Goal: Information Seeking & Learning: Get advice/opinions

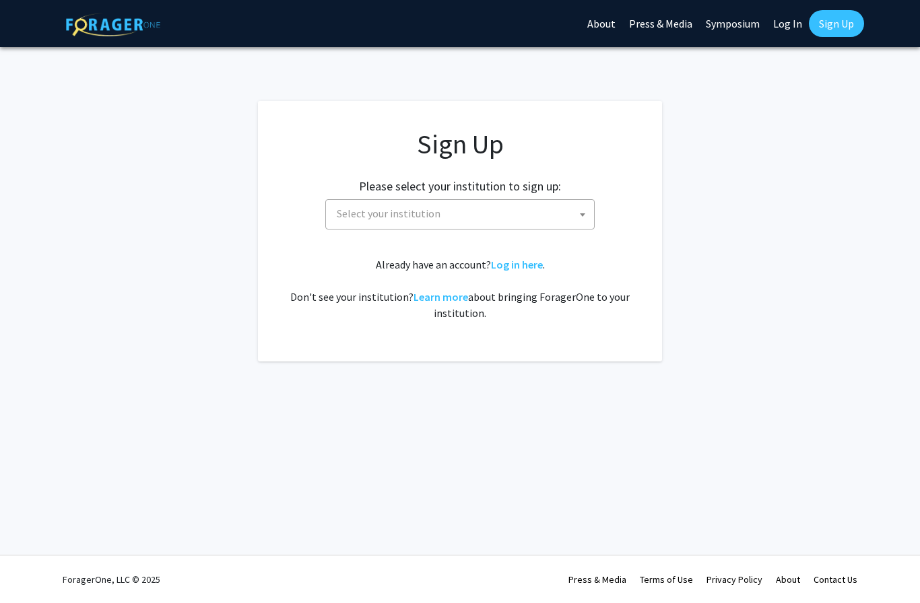
click at [576, 212] on span at bounding box center [582, 215] width 13 height 30
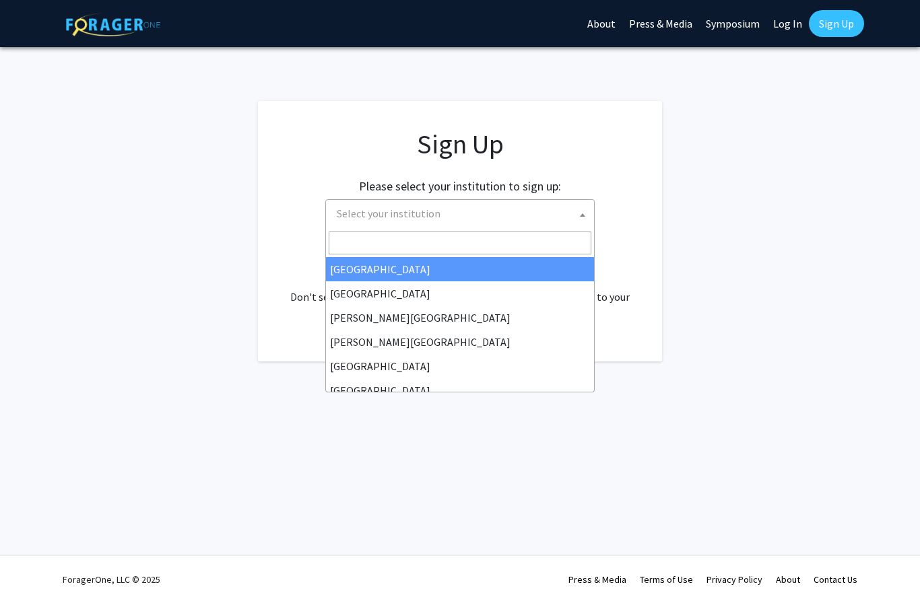
click at [523, 215] on span "Select your institution" at bounding box center [462, 214] width 263 height 28
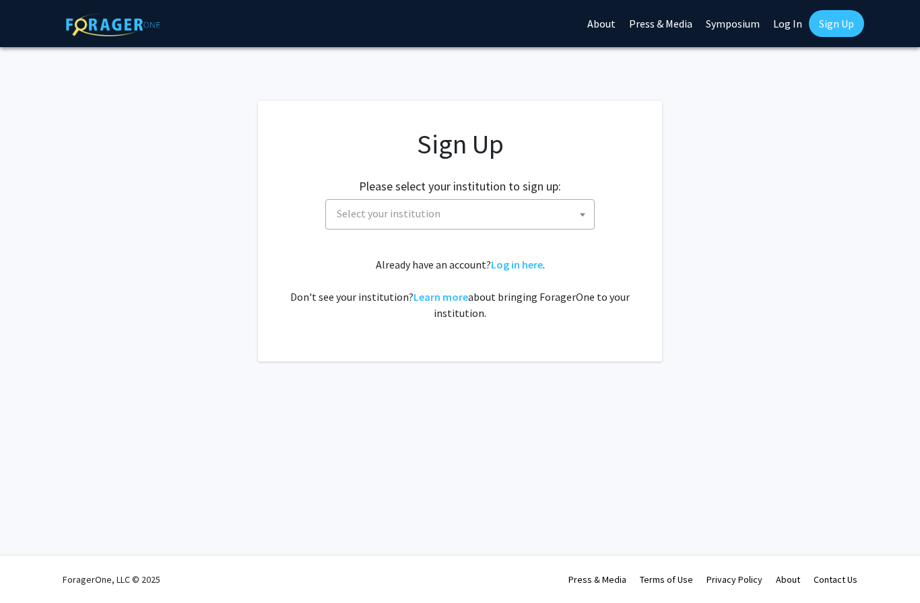
click at [534, 206] on span "Select your institution" at bounding box center [462, 214] width 263 height 28
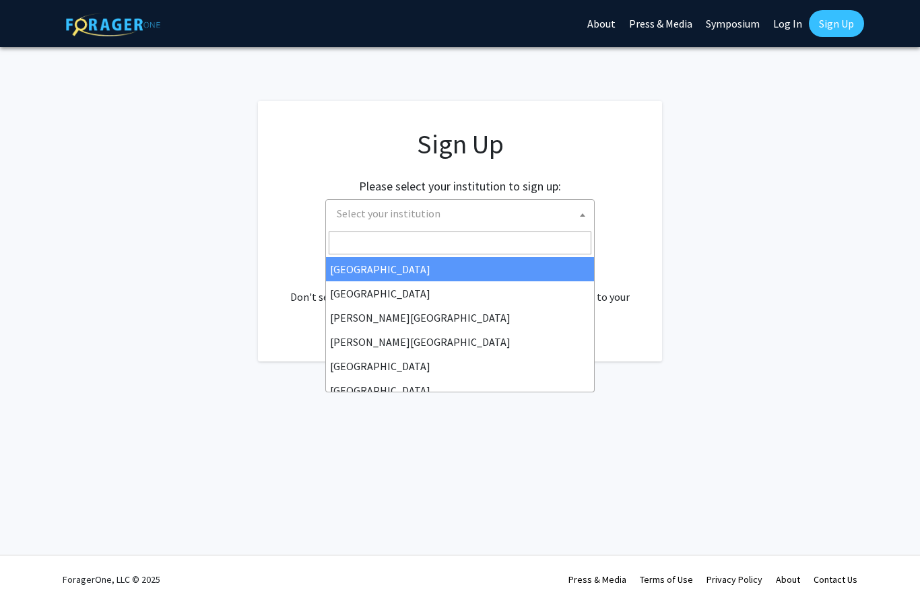
click at [531, 245] on input "Search" at bounding box center [460, 243] width 263 height 23
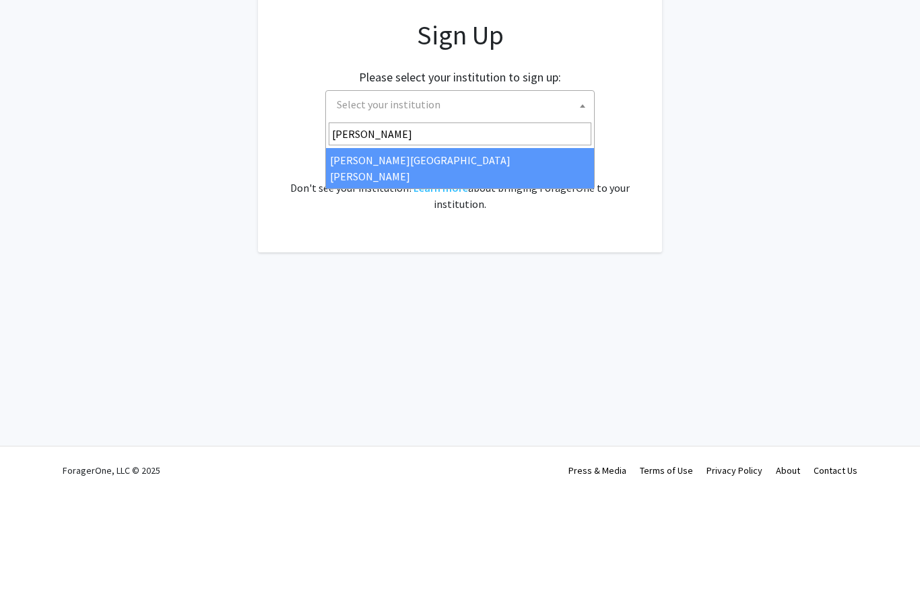
type input "Johns"
select select "1"
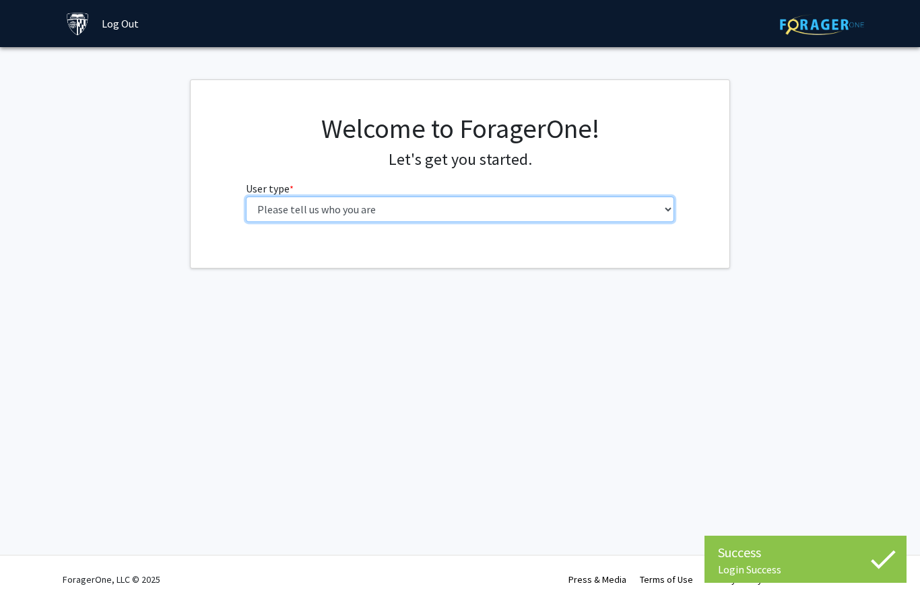
click at [650, 208] on select "Please tell us who you are Undergraduate Student Master's Student Doctoral Cand…" at bounding box center [460, 210] width 429 height 26
select select "2: masters"
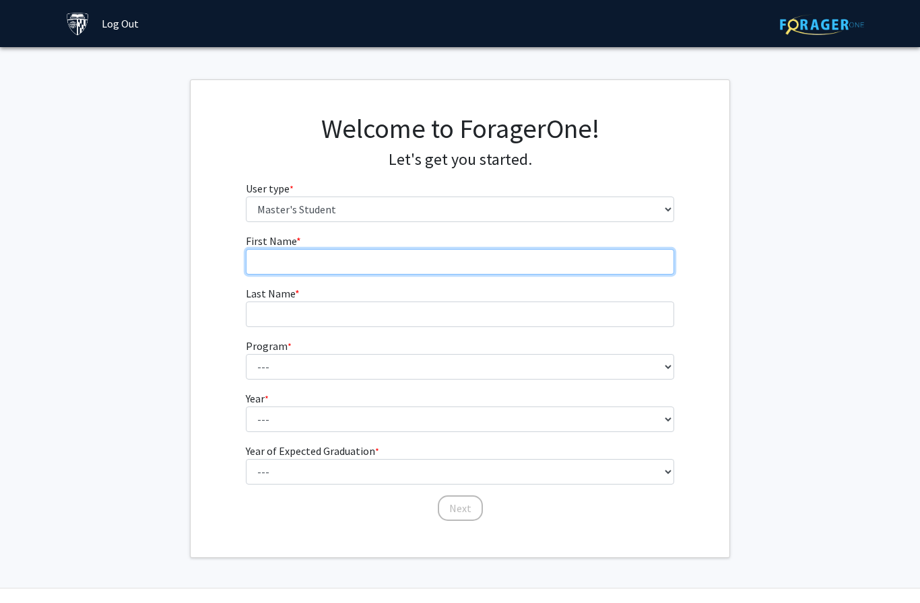
click at [634, 261] on input "First Name * required" at bounding box center [460, 262] width 429 height 26
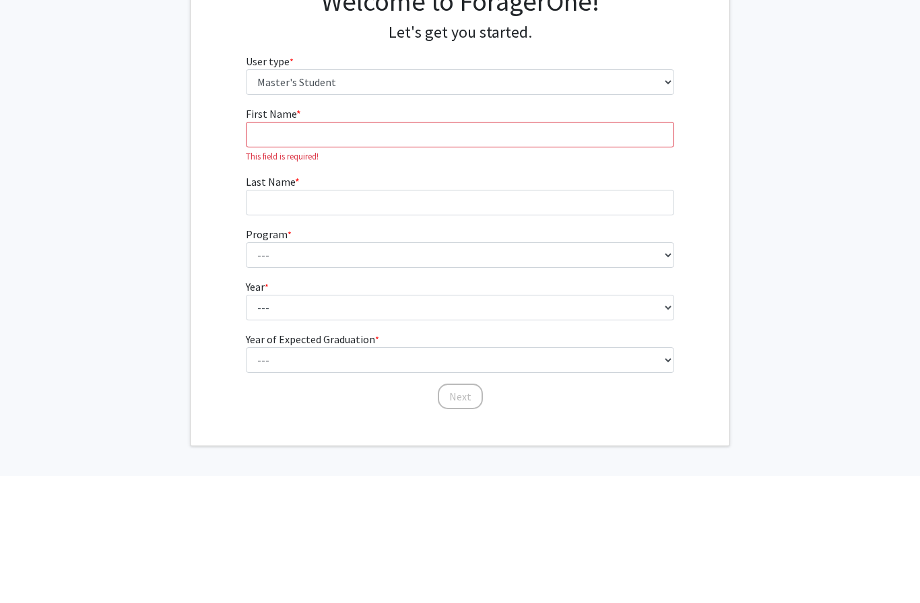
scroll to position [32, 0]
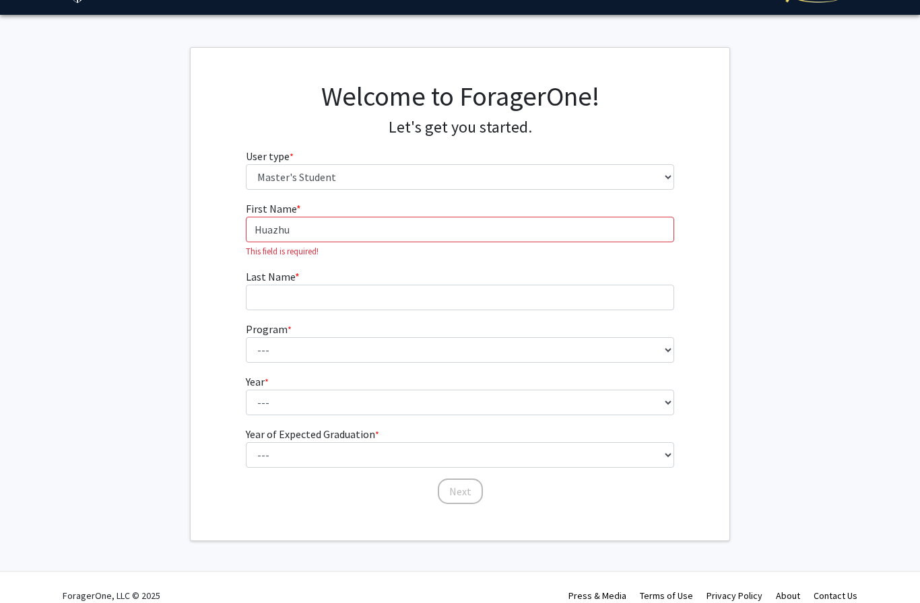
type input "Huazhu"
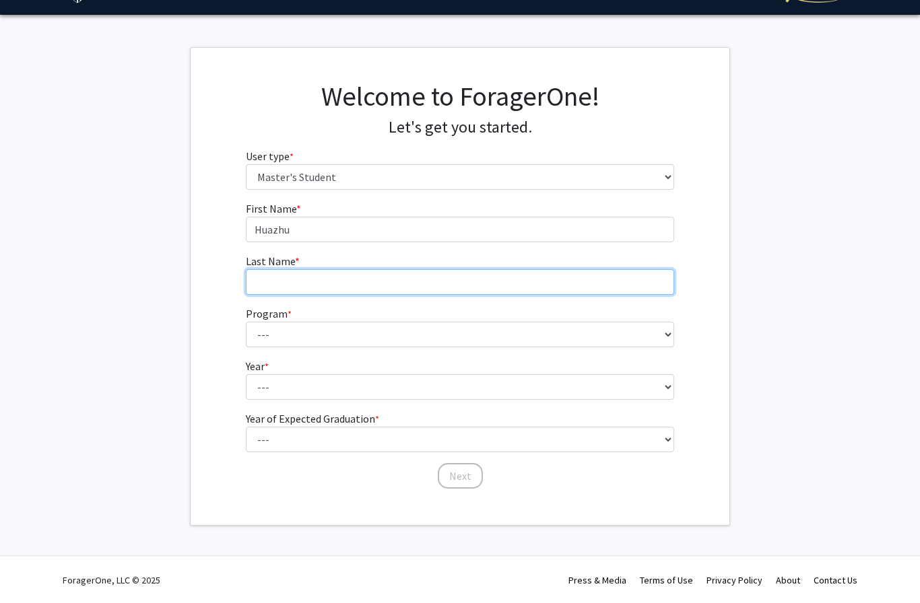
click at [520, 278] on input "Last Name * required" at bounding box center [460, 282] width 429 height 26
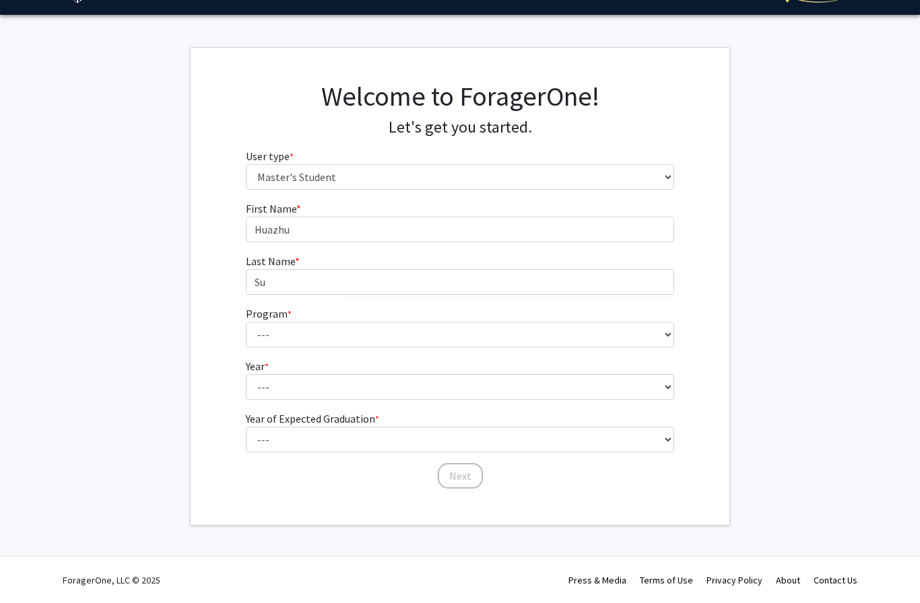
type input "Su"
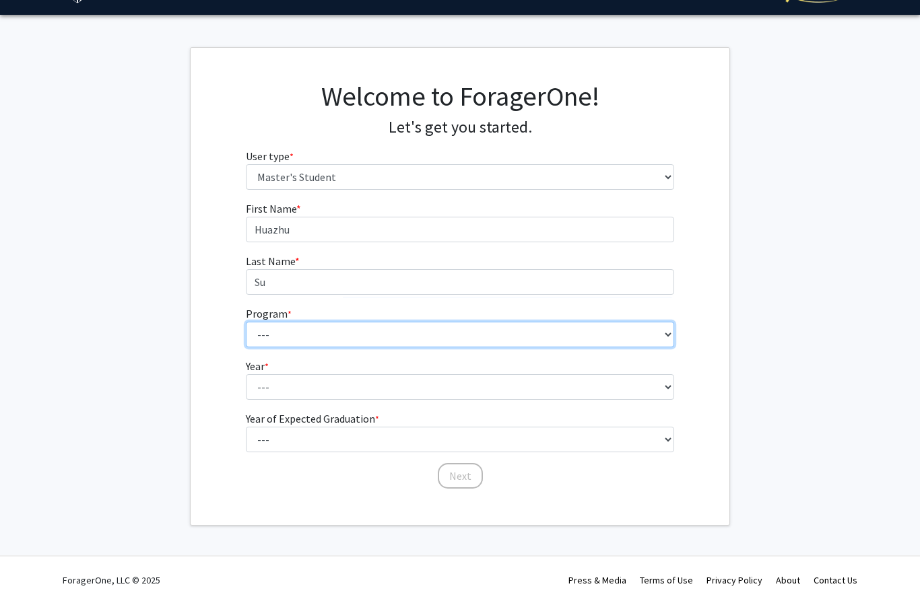
click at [508, 329] on select "--- Anatomy Education Applied and Computational Mathematics Applied Biomedical …" at bounding box center [460, 335] width 429 height 26
select select "51: 40"
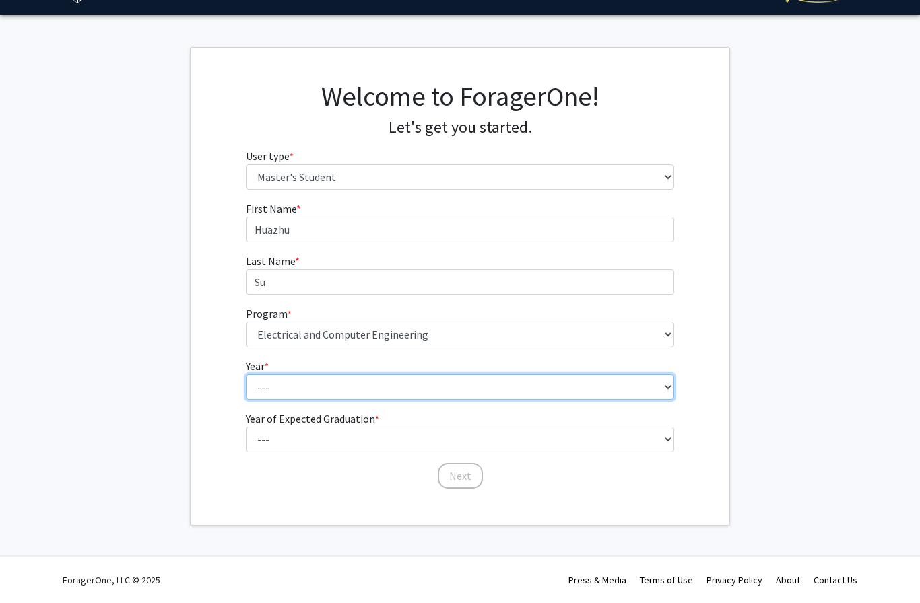
click at [271, 387] on select "--- First Year Second Year" at bounding box center [460, 387] width 429 height 26
select select "1: first_year"
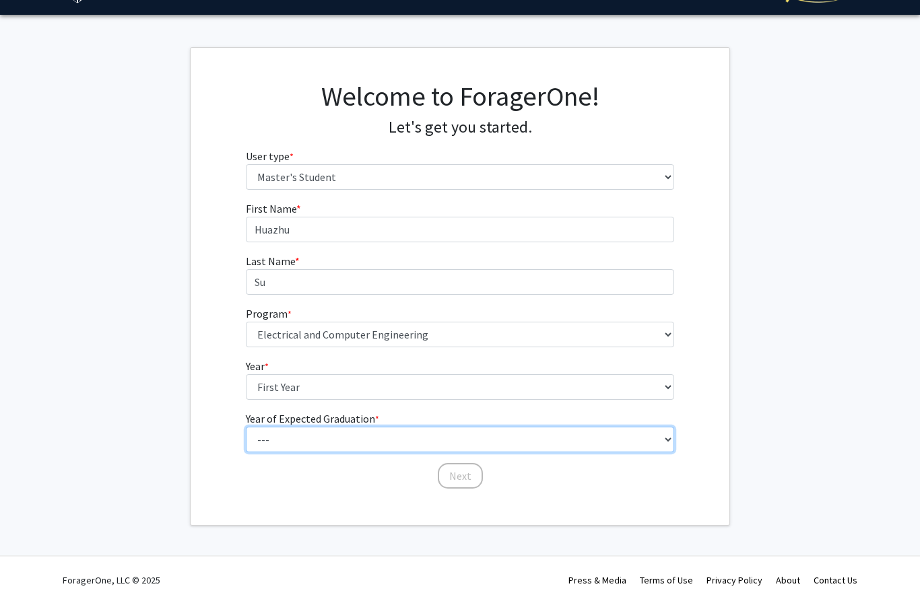
click at [611, 436] on select "--- 2025 2026 2027 2028 2029 2030 2031 2032 2033 2034" at bounding box center [460, 440] width 429 height 26
click at [601, 440] on select "--- 2025 2026 2027 2028 2029 2030 2031 2032 2033 2034" at bounding box center [460, 440] width 429 height 26
select select "3: 2027"
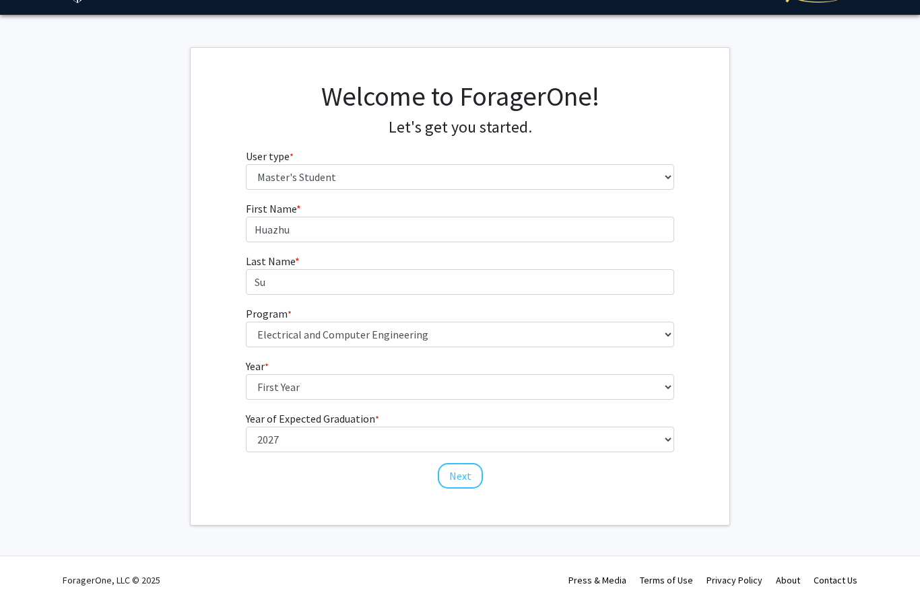
click at [477, 475] on button "Next" at bounding box center [460, 476] width 45 height 26
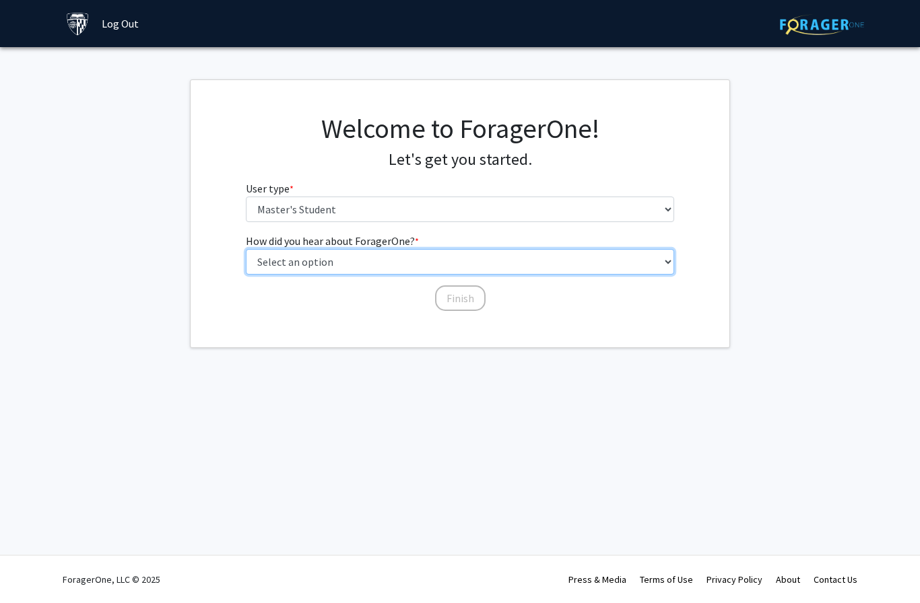
click at [553, 265] on select "Select an option Peer/student recommendation Faculty/staff recommendation Unive…" at bounding box center [460, 262] width 429 height 26
select select "3: university_website"
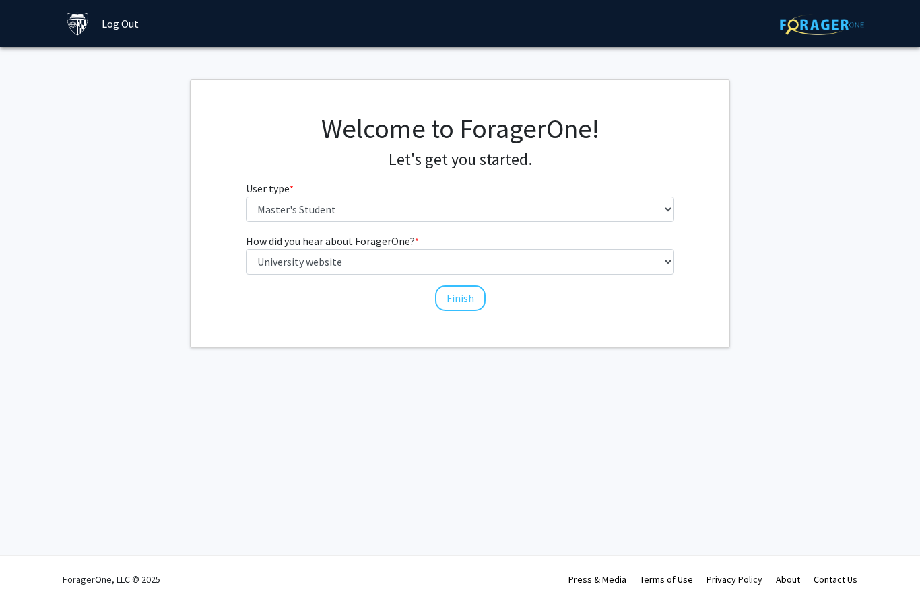
click at [469, 300] on button "Finish" at bounding box center [460, 299] width 51 height 26
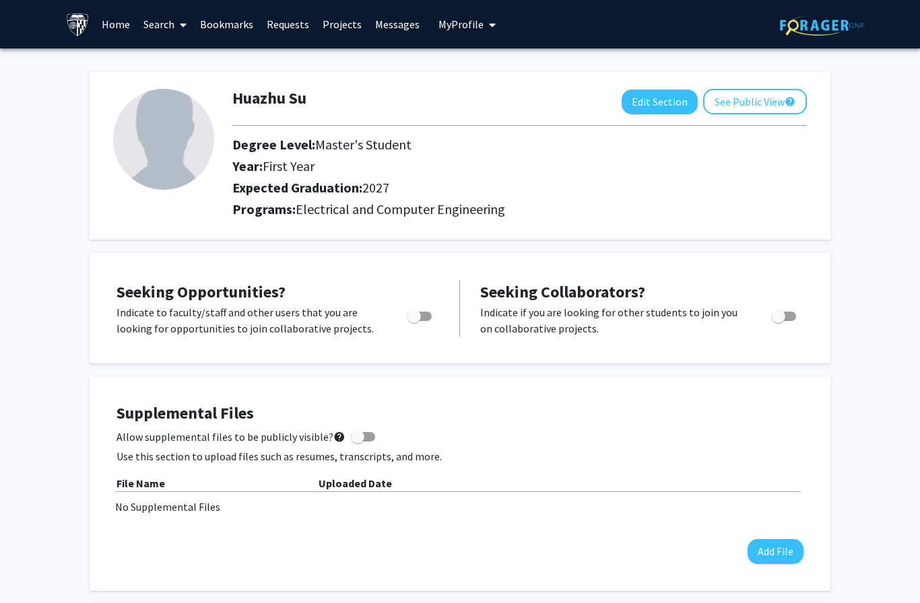
click at [761, 97] on button "See Public View help" at bounding box center [755, 102] width 104 height 26
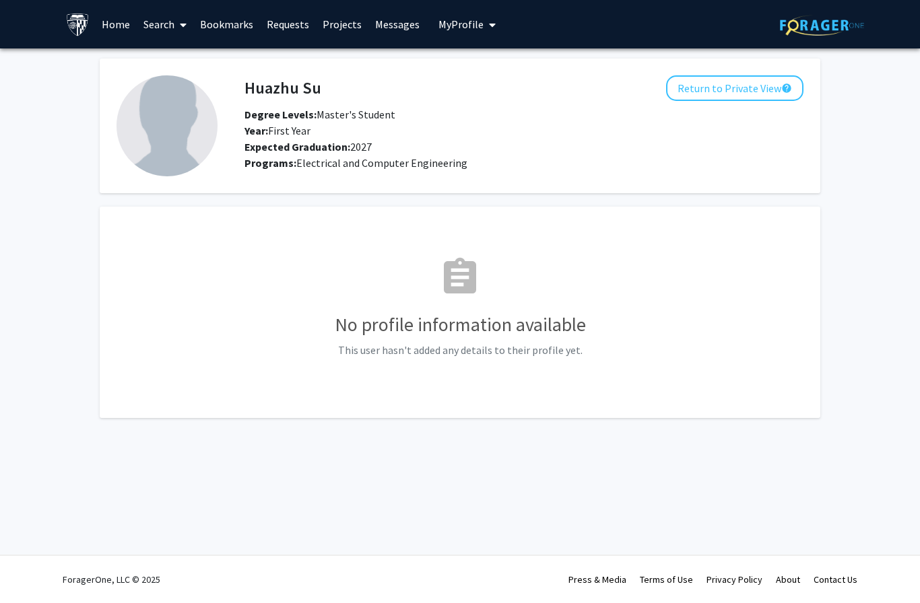
click at [772, 75] on button "Return to Private View help" at bounding box center [734, 88] width 137 height 26
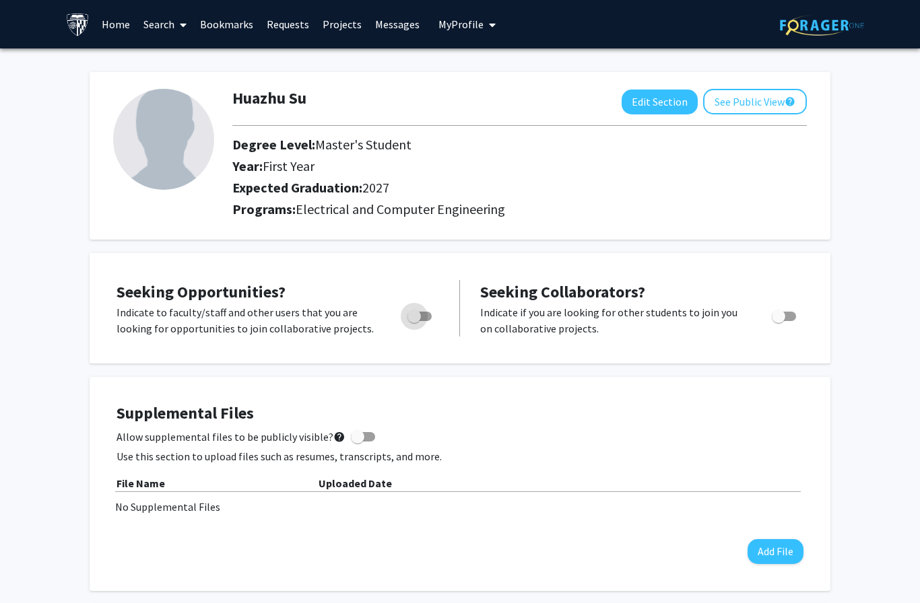
click at [421, 312] on span "Toggle" at bounding box center [413, 316] width 13 height 13
click at [414, 321] on input "Are you actively seeking opportunities?" at bounding box center [413, 321] width 1 height 1
checkbox input "true"
click at [782, 314] on span "Toggle" at bounding box center [778, 316] width 13 height 13
click at [778, 321] on input "Would you like to receive other student requests to work with you?" at bounding box center [778, 321] width 1 height 1
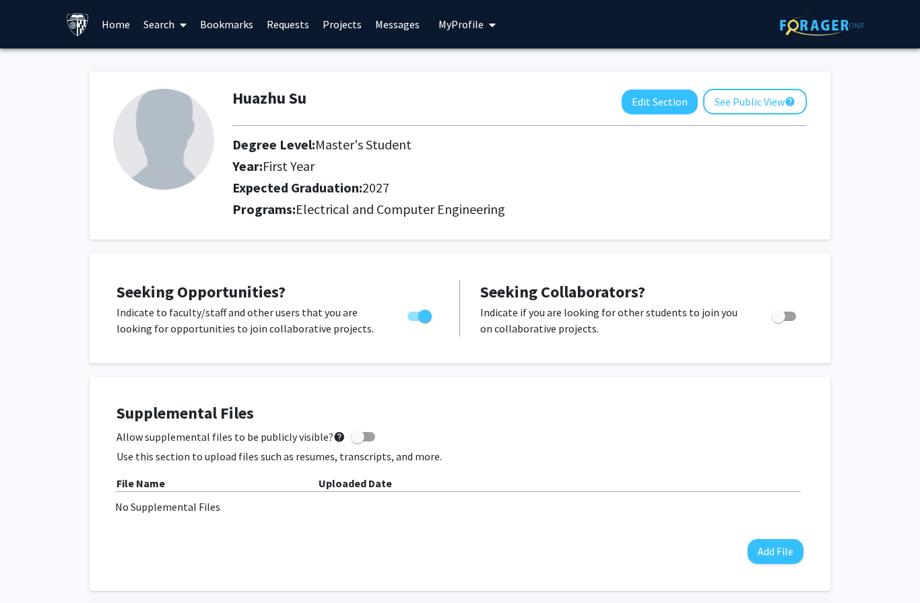
checkbox input "true"
click at [172, 19] on link "Search" at bounding box center [165, 24] width 57 height 47
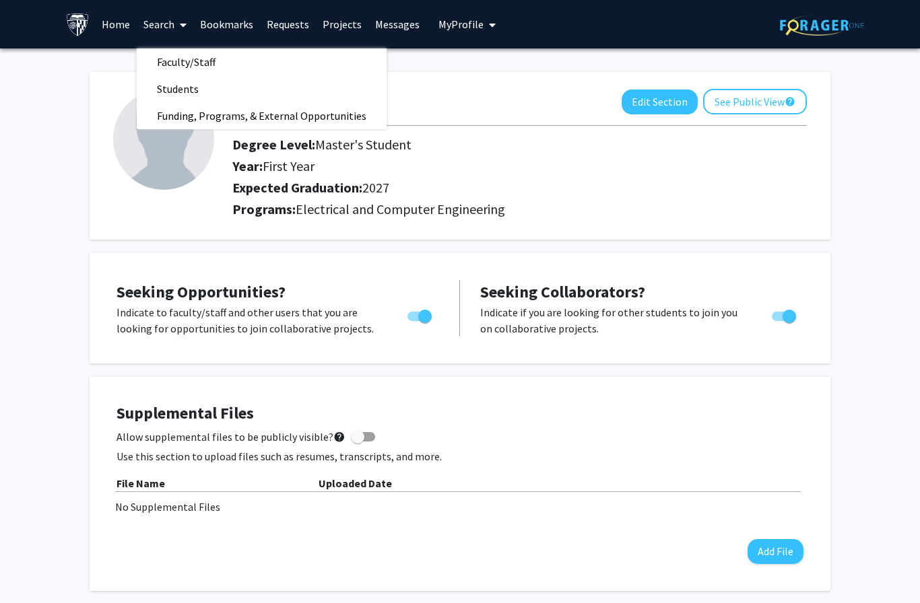
click at [118, 23] on link "Home" at bounding box center [116, 24] width 42 height 47
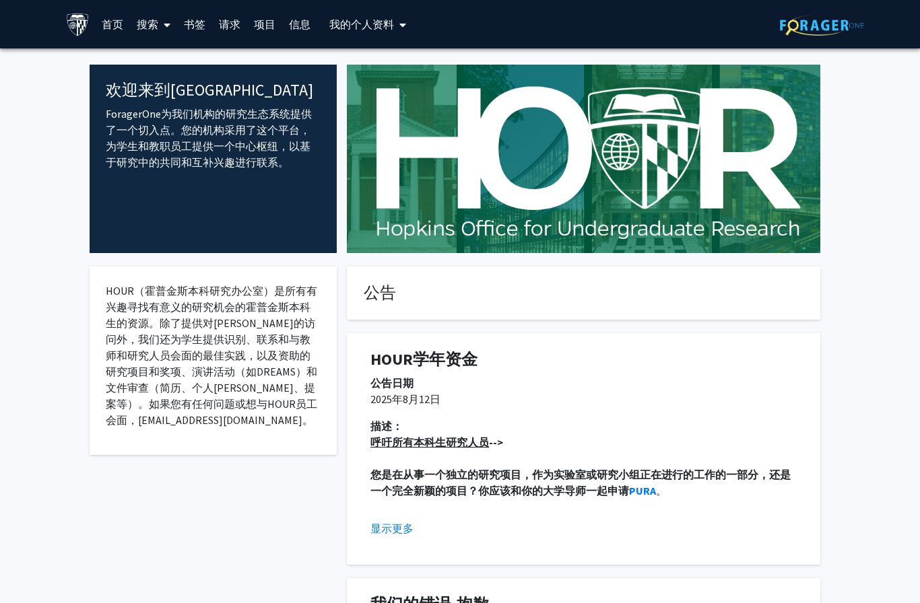
click at [263, 27] on link "项目" at bounding box center [264, 24] width 35 height 47
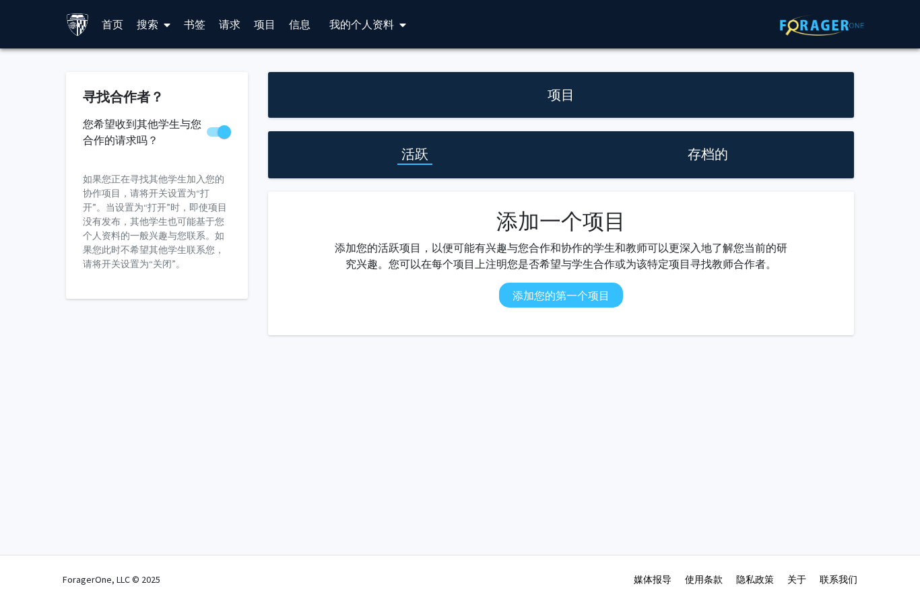
click at [189, 26] on link "书签" at bounding box center [194, 24] width 35 height 47
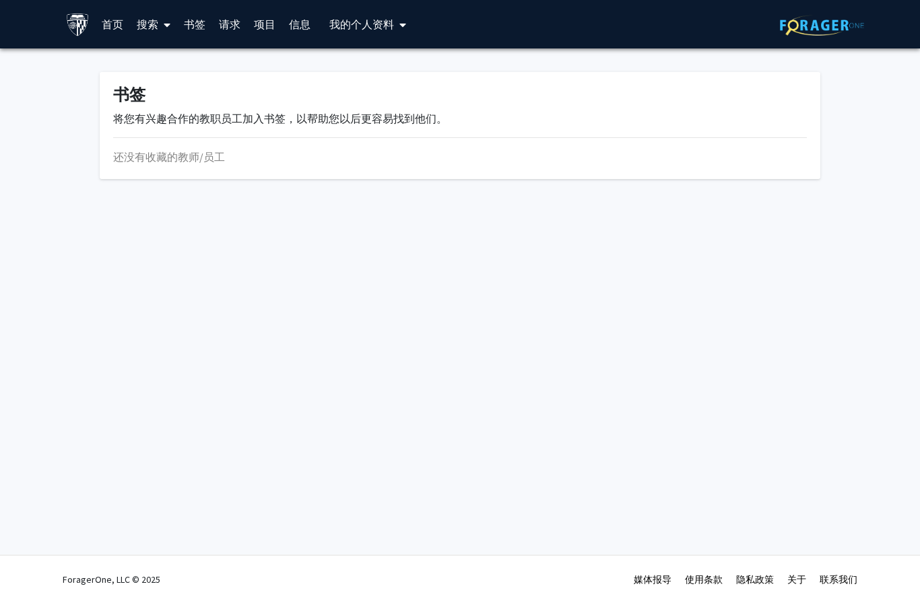
click at [228, 35] on link "请求" at bounding box center [229, 24] width 35 height 47
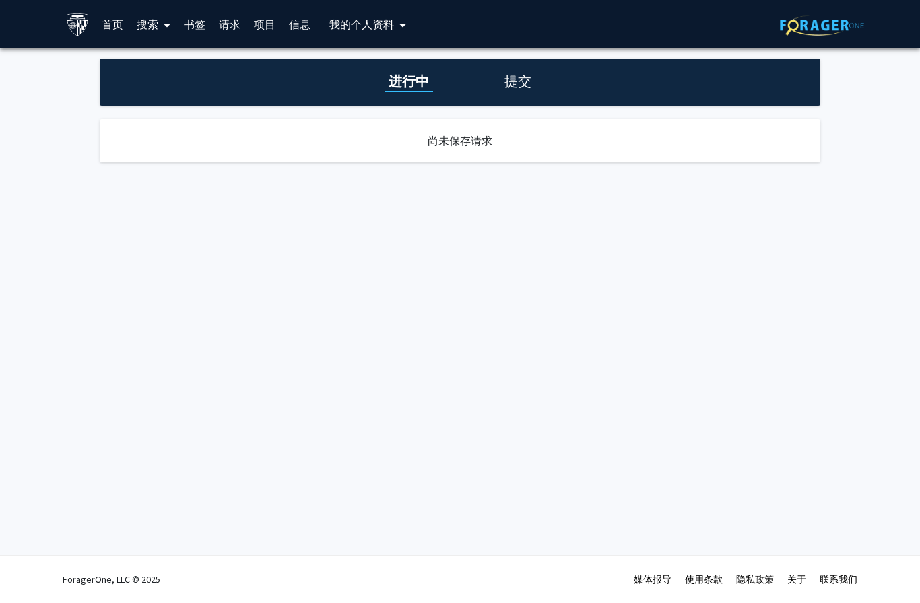
click at [297, 24] on link "信息" at bounding box center [299, 24] width 35 height 47
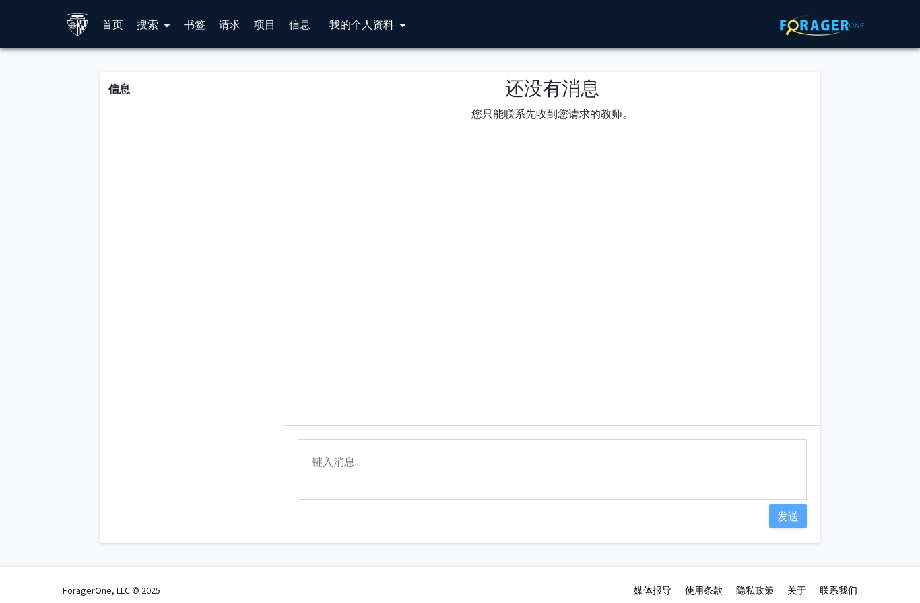
click at [272, 19] on link "项目" at bounding box center [264, 24] width 35 height 47
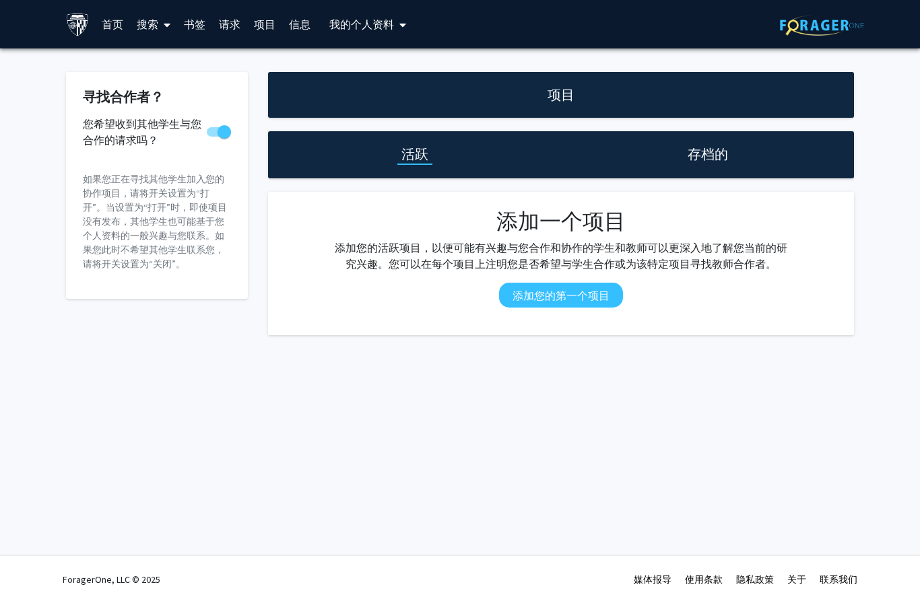
click at [313, 19] on link "信息" at bounding box center [299, 24] width 35 height 47
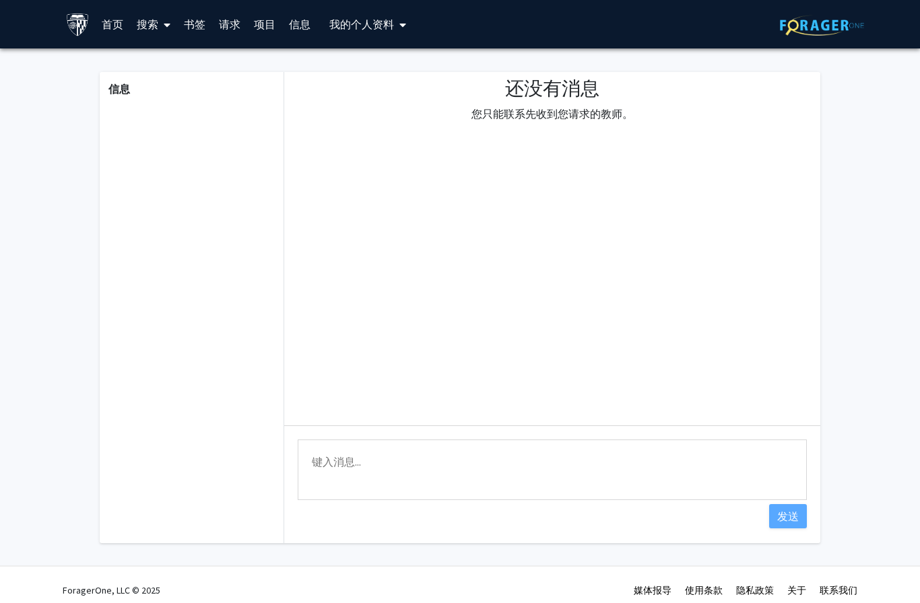
click at [361, 20] on span "我的 个人资料" at bounding box center [361, 24] width 65 height 13
click at [147, 20] on link "搜索" at bounding box center [153, 24] width 47 height 47
click at [156, 56] on span "教师/员工" at bounding box center [174, 61] width 88 height 27
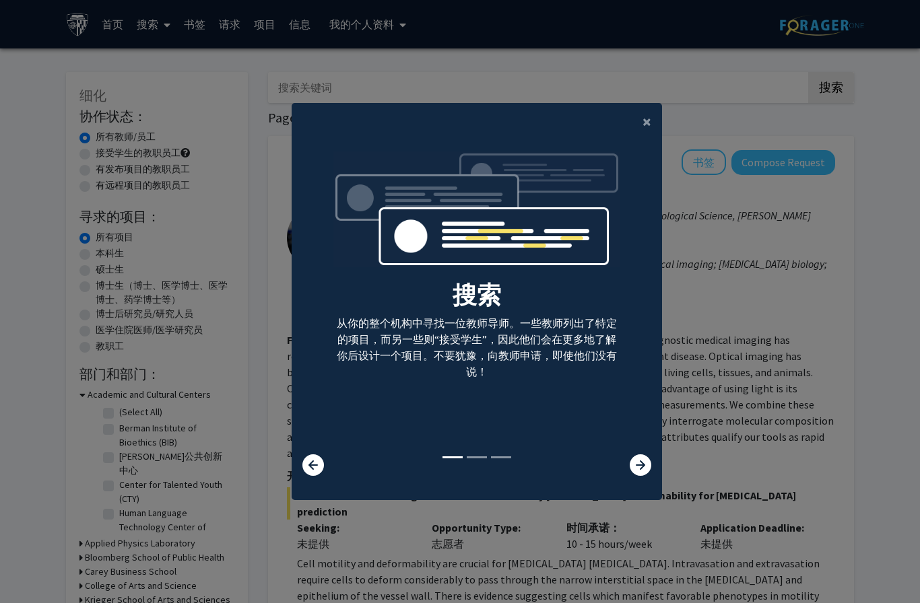
click at [651, 132] on span "×" at bounding box center [646, 121] width 9 height 21
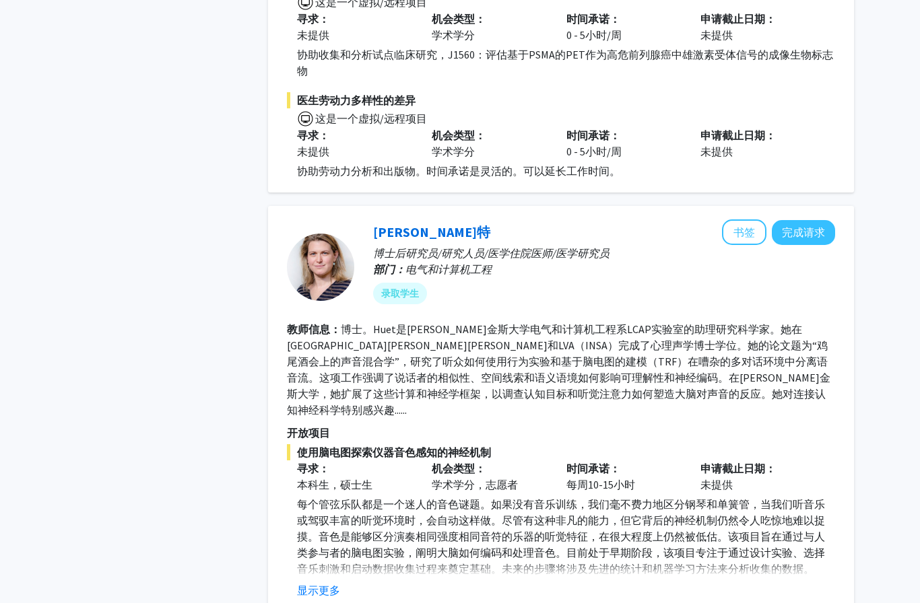
scroll to position [1050, 0]
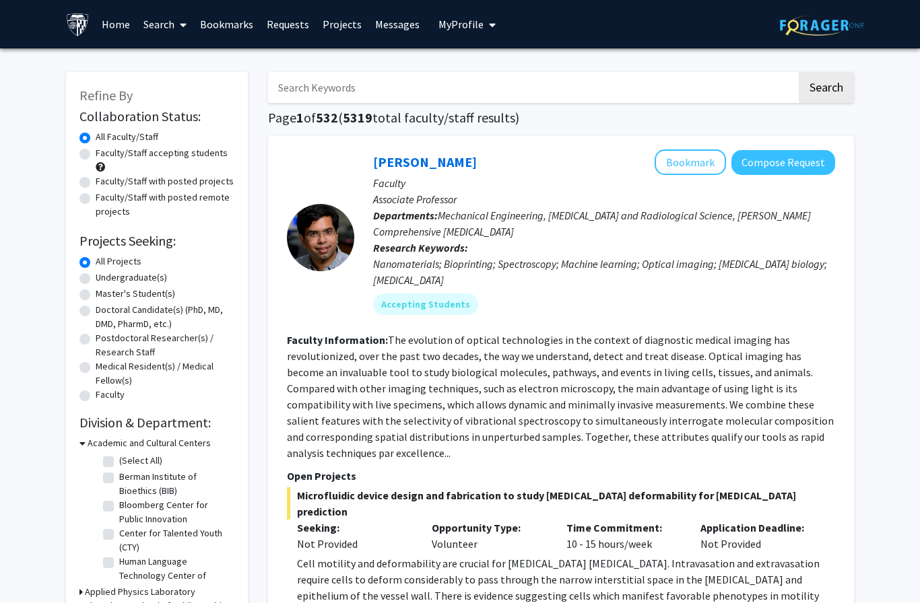
click at [96, 290] on label "Master's Student(s)" at bounding box center [135, 294] width 79 height 14
click at [96, 290] on input "Master's Student(s)" at bounding box center [100, 291] width 9 height 9
radio input "true"
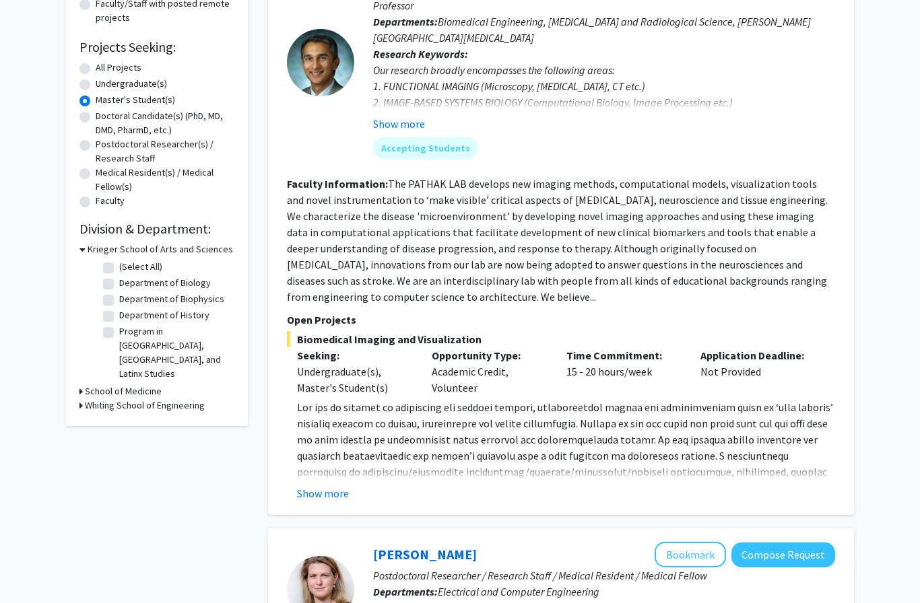
scroll to position [209, 0]
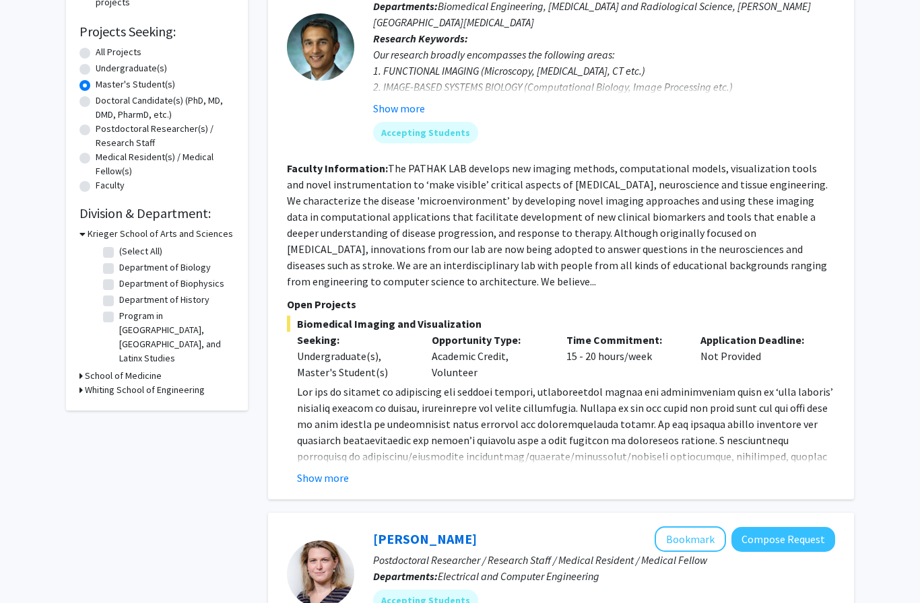
click at [81, 383] on icon at bounding box center [80, 390] width 3 height 14
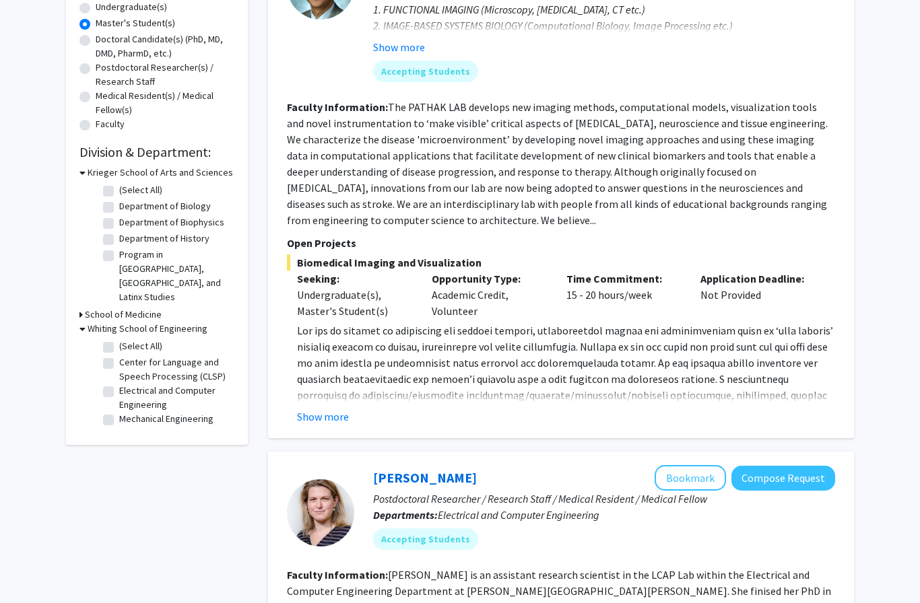
scroll to position [273, 0]
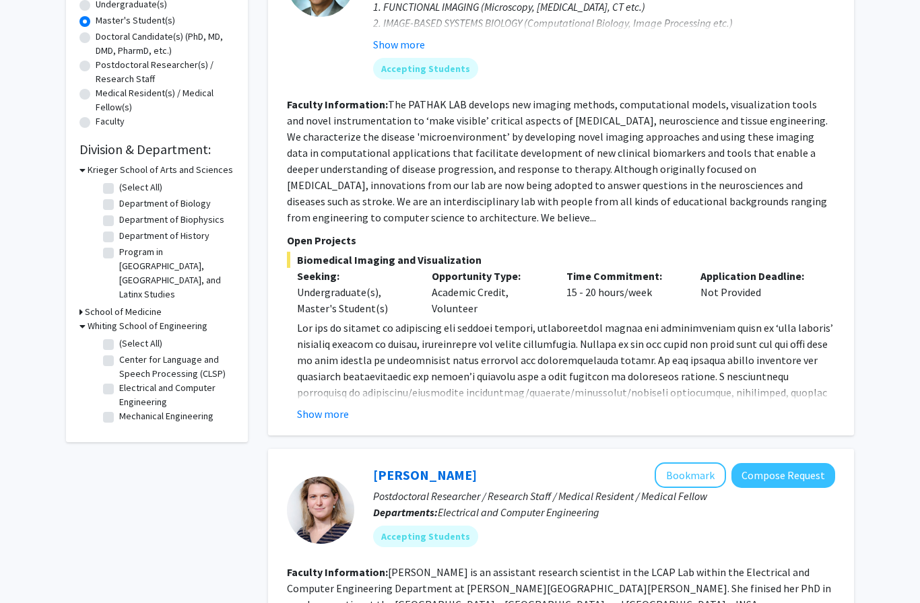
click at [119, 381] on label "Electrical and Computer Engineering" at bounding box center [175, 395] width 112 height 28
click at [119, 381] on input "Electrical and Computer Engineering" at bounding box center [123, 385] width 9 height 9
checkbox input "true"
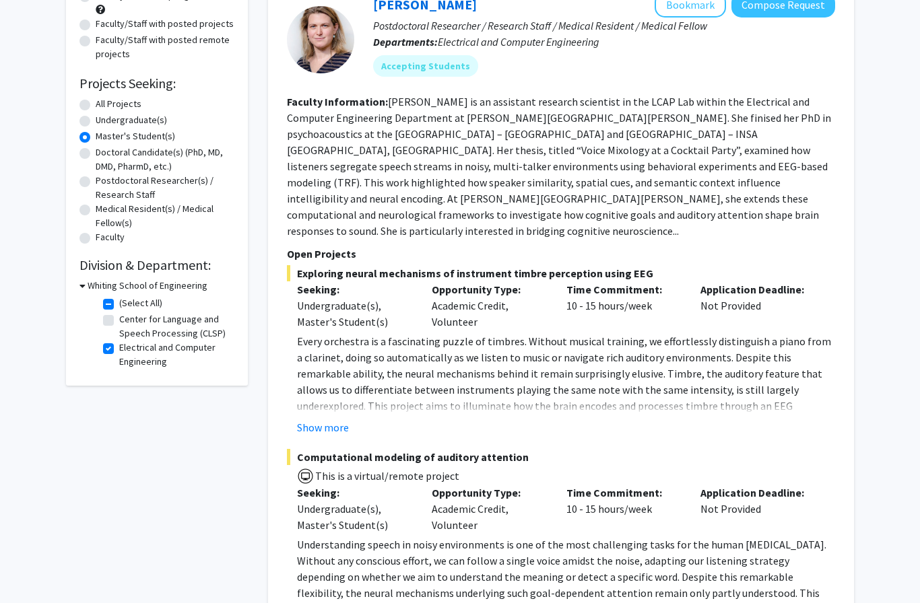
scroll to position [160, 0]
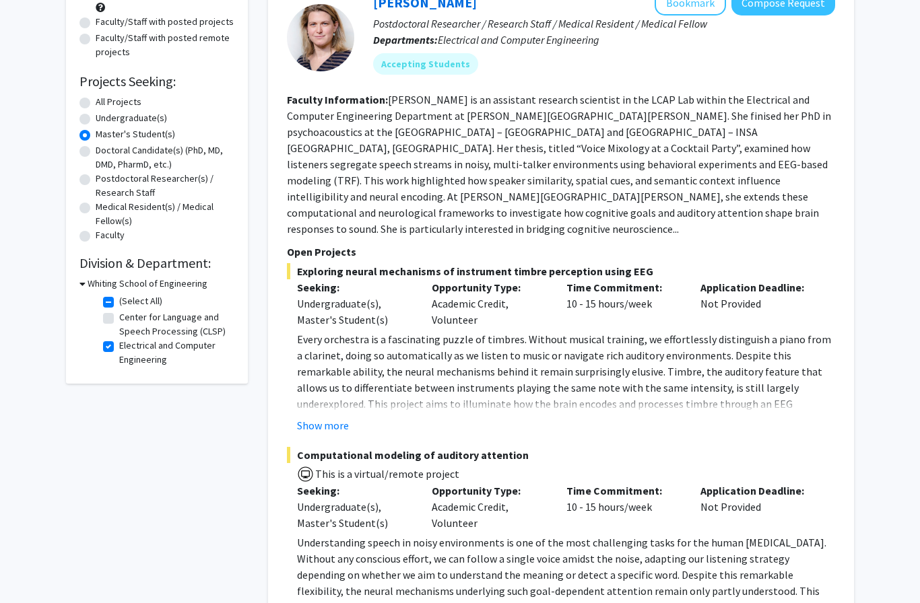
click at [88, 277] on h3 "Whiting School of Engineering" at bounding box center [148, 284] width 120 height 14
click at [85, 281] on h3 "Whiting School of Engineering" at bounding box center [145, 284] width 120 height 14
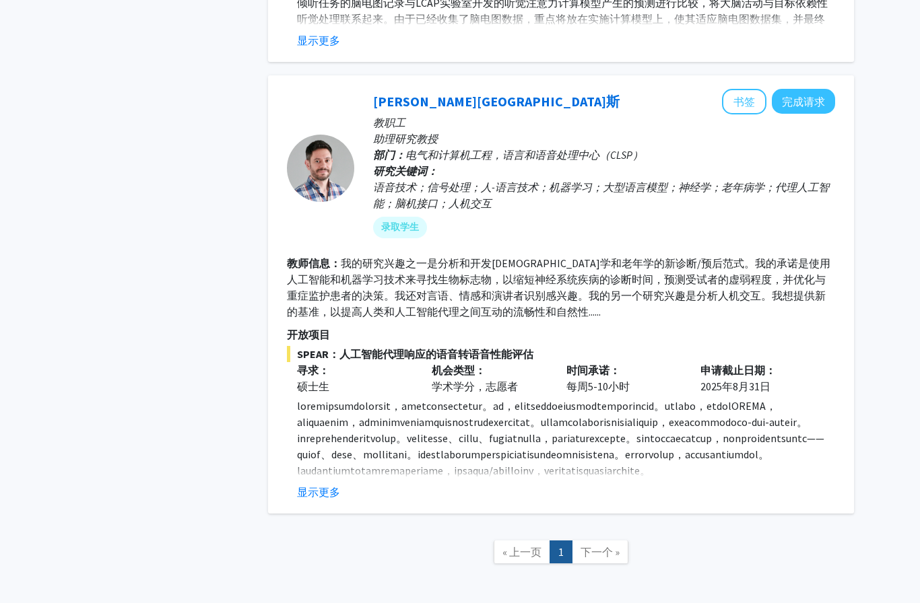
scroll to position [657, 0]
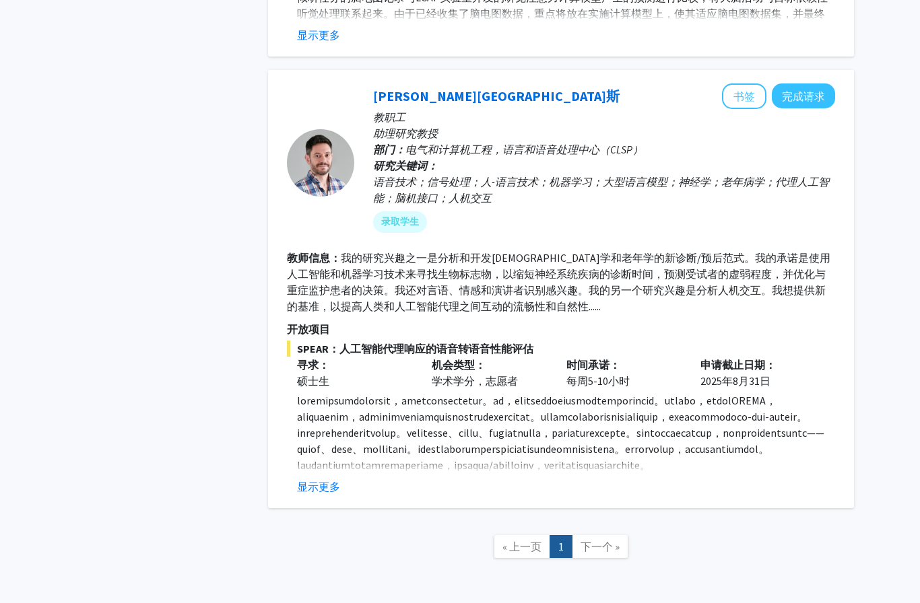
click at [317, 491] on button "显示更多" at bounding box center [318, 487] width 43 height 16
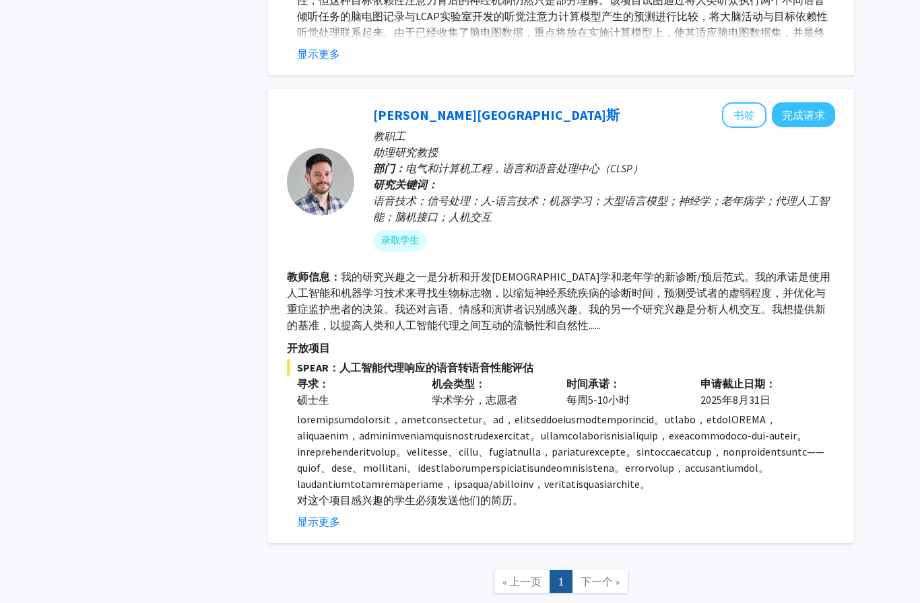
scroll to position [634, 0]
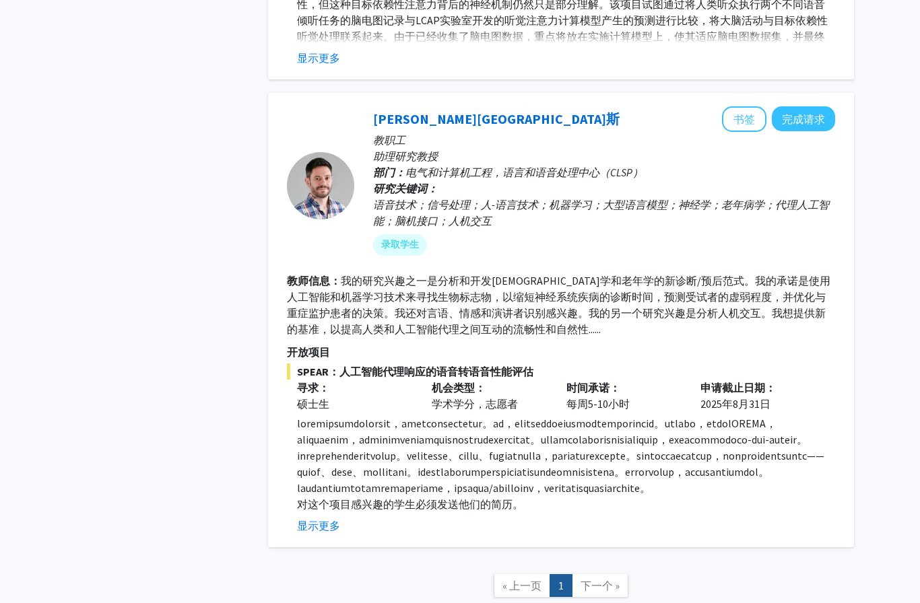
click at [745, 116] on button "书签" at bounding box center [744, 119] width 44 height 26
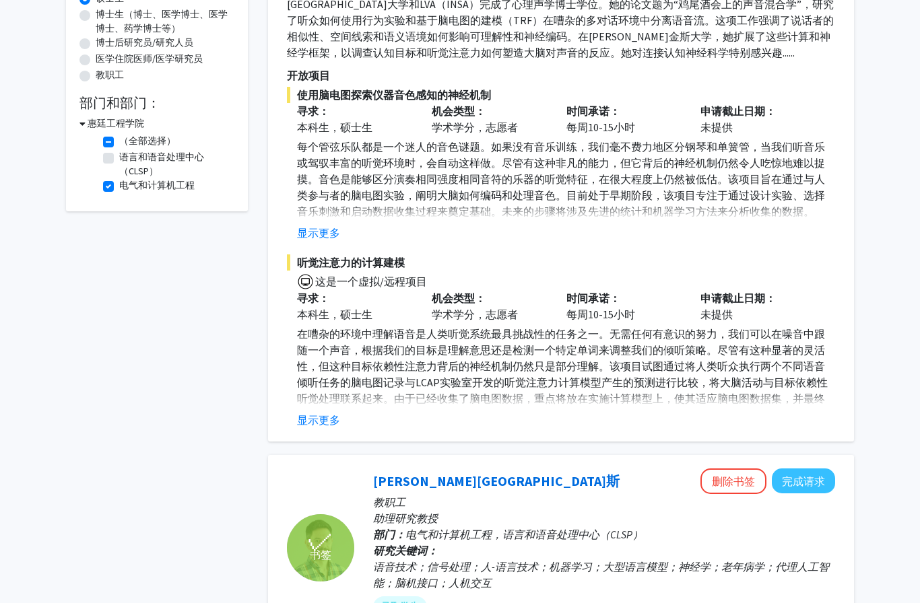
scroll to position [263, 0]
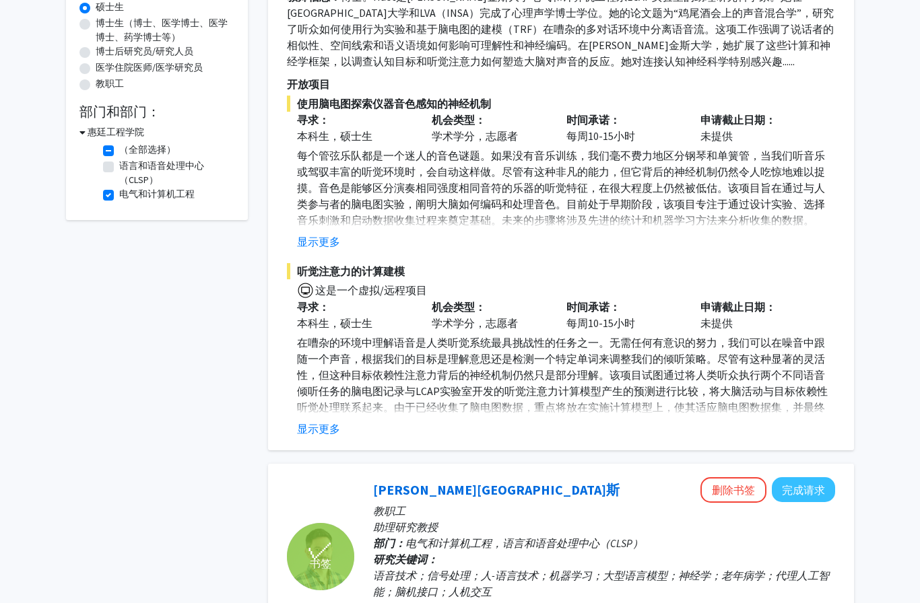
click at [310, 431] on button "显示更多" at bounding box center [318, 429] width 43 height 16
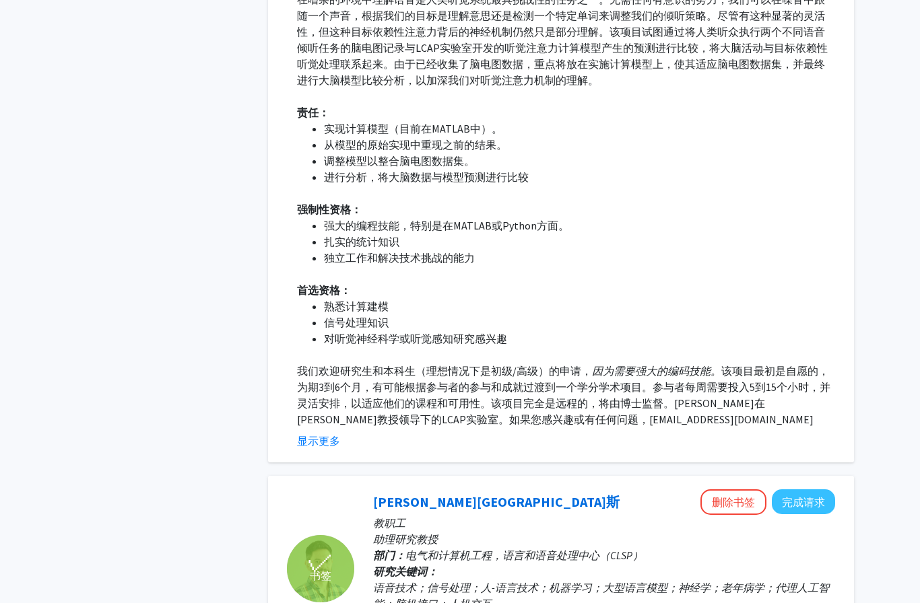
scroll to position [607, 0]
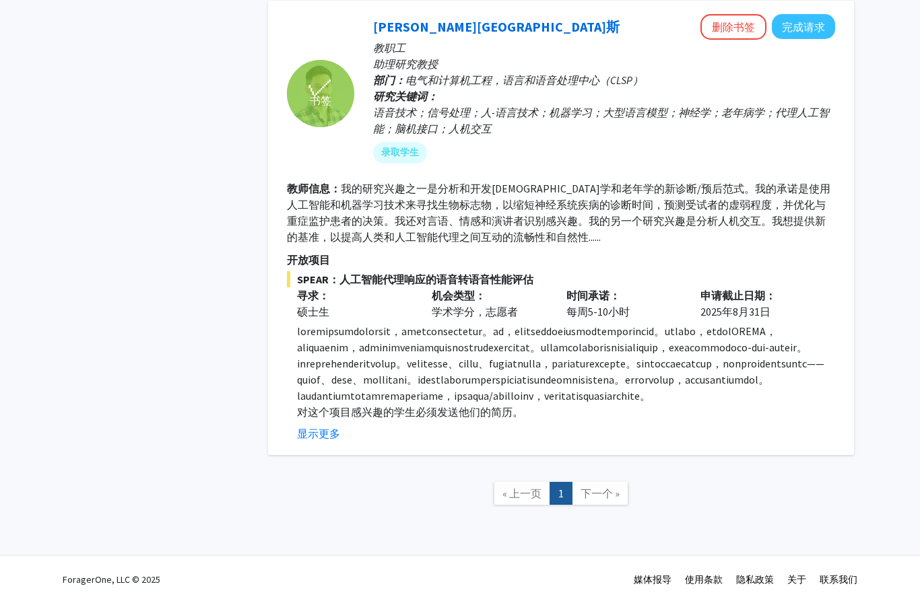
click at [318, 442] on button "显示更多" at bounding box center [318, 434] width 43 height 16
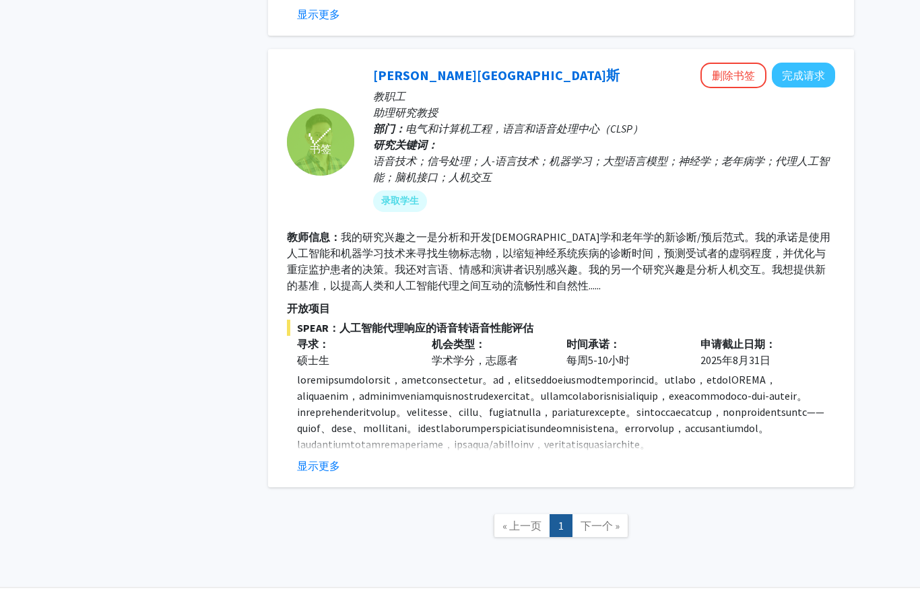
click at [310, 474] on button "显示更多" at bounding box center [318, 466] width 43 height 16
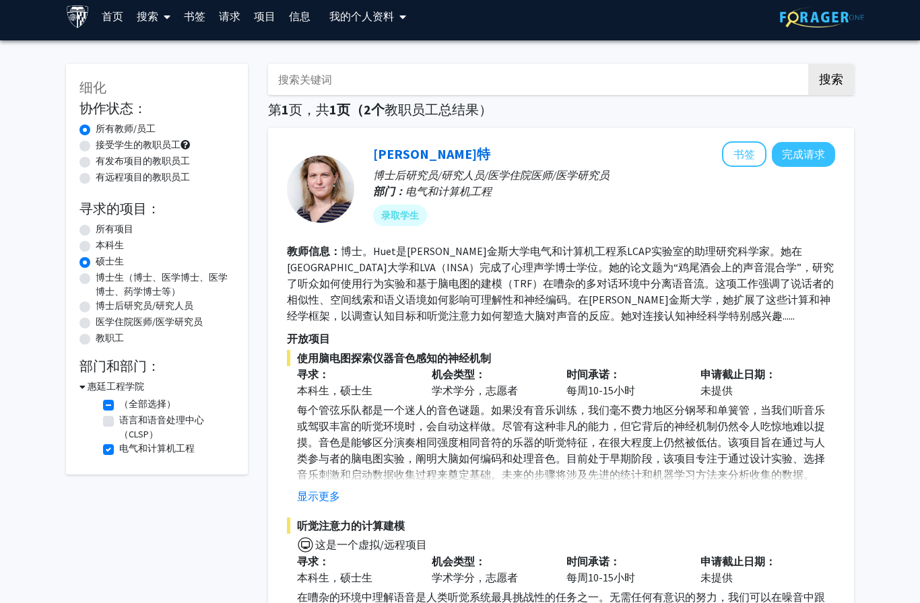
scroll to position [1, 0]
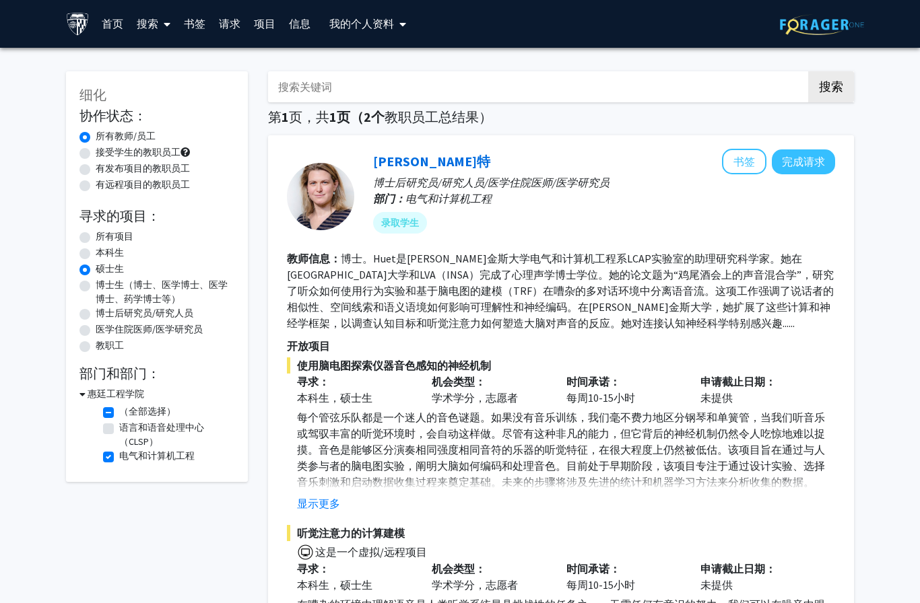
click at [119, 413] on label "（全部选择）" at bounding box center [147, 412] width 57 height 14
click at [119, 413] on input "（全部选择）" at bounding box center [123, 409] width 9 height 9
checkbox input "false"
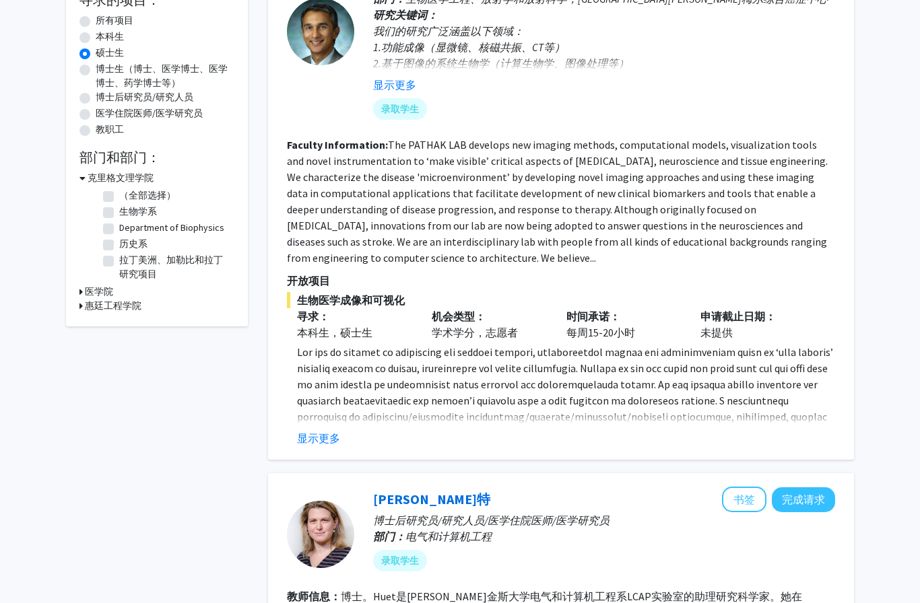
scroll to position [224, 0]
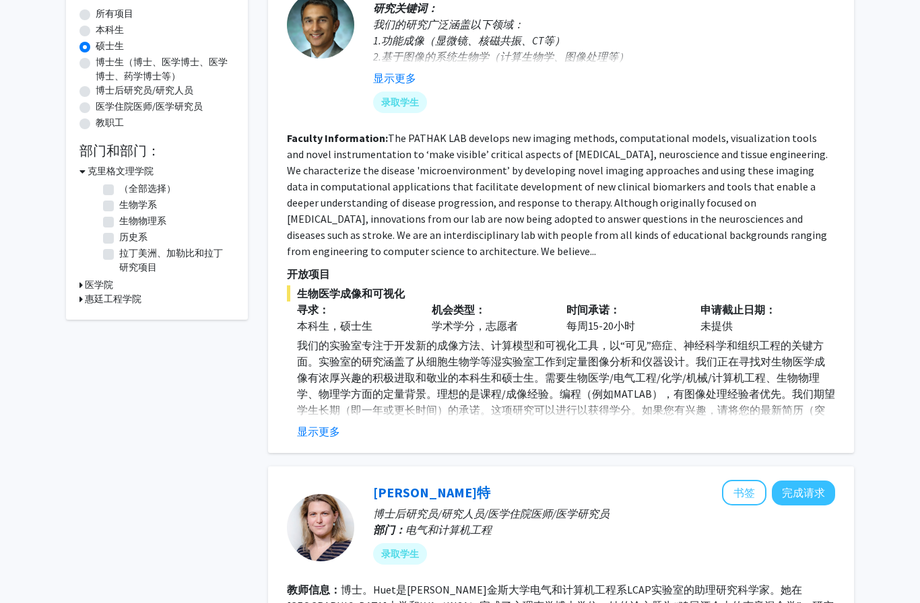
click at [81, 300] on icon at bounding box center [80, 299] width 3 height 14
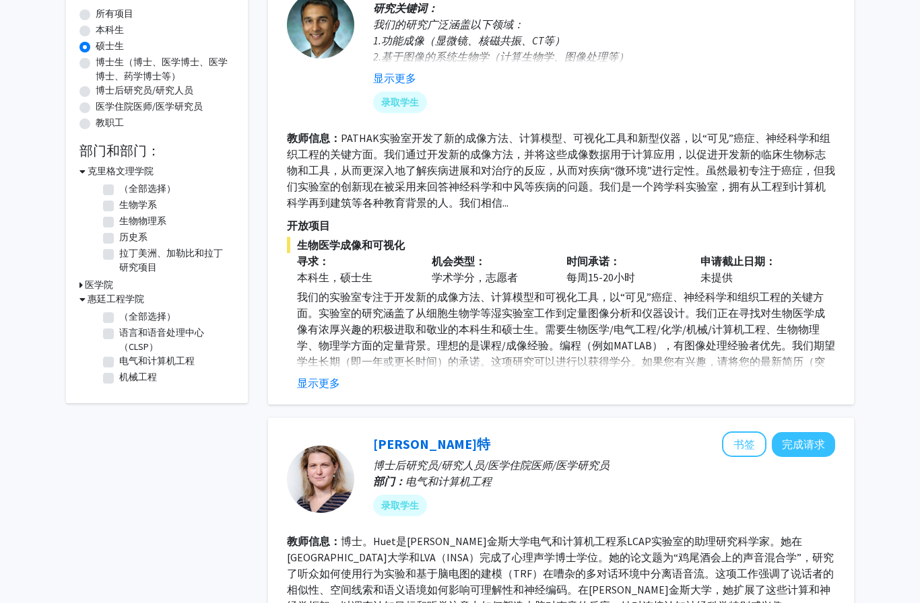
click at [119, 316] on label "（全部选择）" at bounding box center [147, 317] width 57 height 14
click at [119, 316] on input "（全部选择）" at bounding box center [123, 314] width 9 height 9
checkbox input "true"
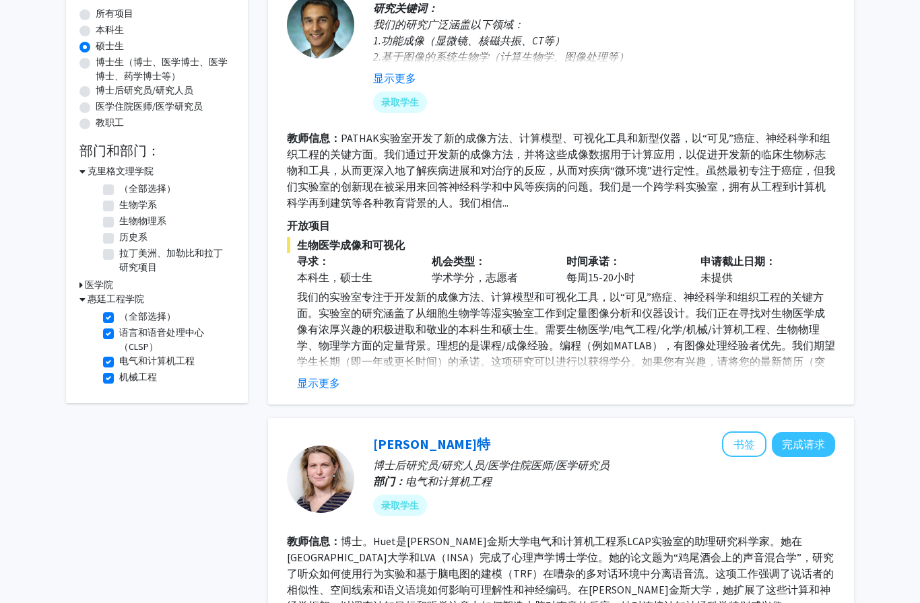
checkbox input "true"
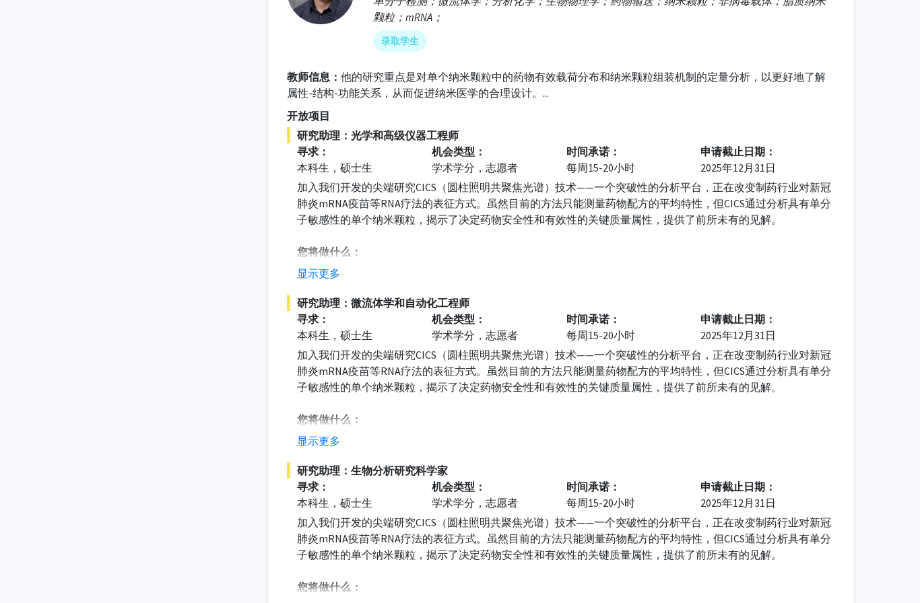
scroll to position [683, 0]
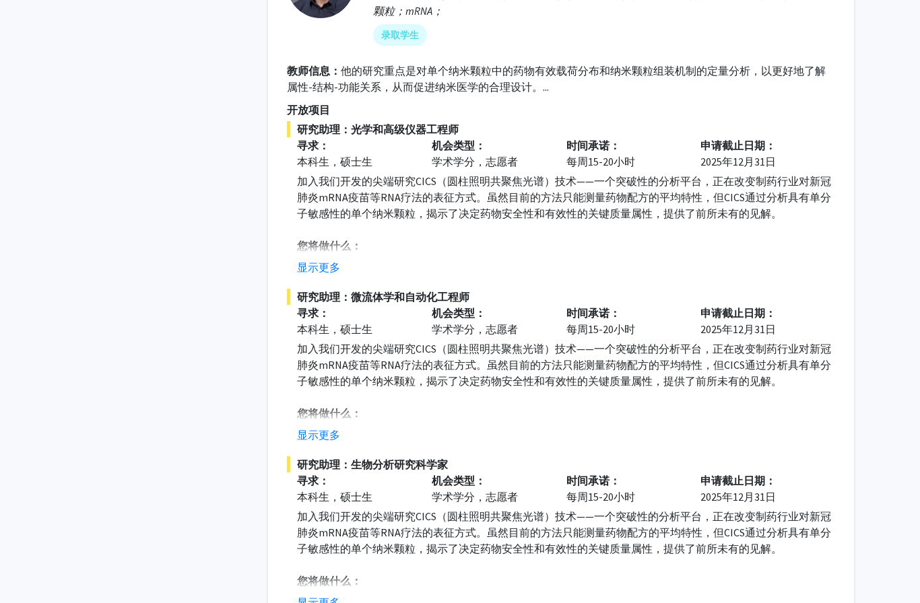
click at [308, 266] on button "显示更多" at bounding box center [318, 267] width 43 height 16
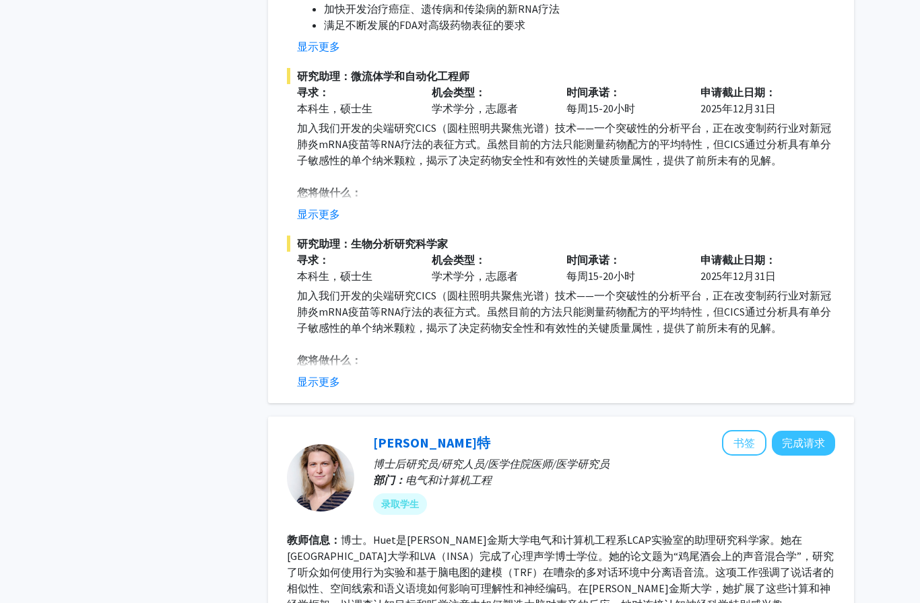
scroll to position [1300, 0]
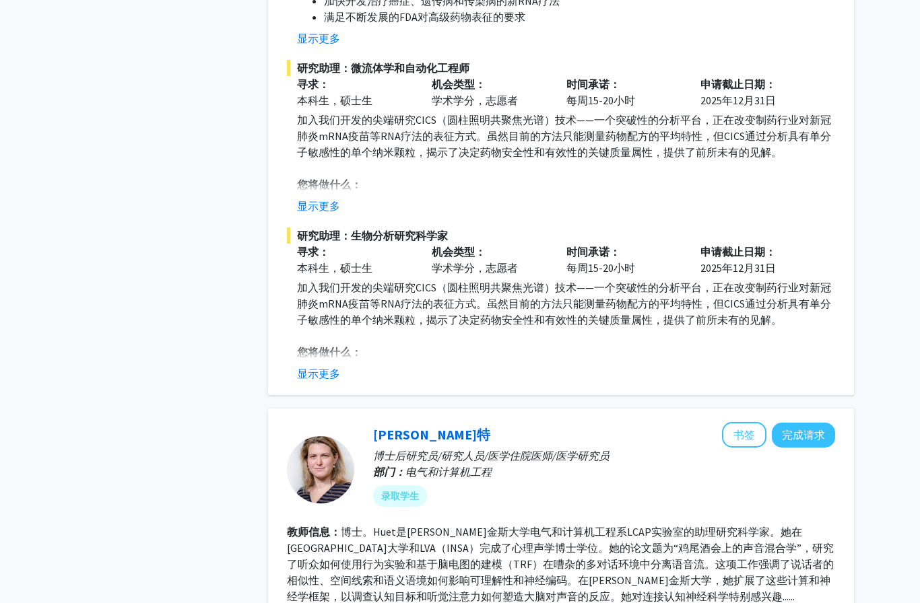
click at [321, 366] on button "显示更多" at bounding box center [318, 374] width 43 height 16
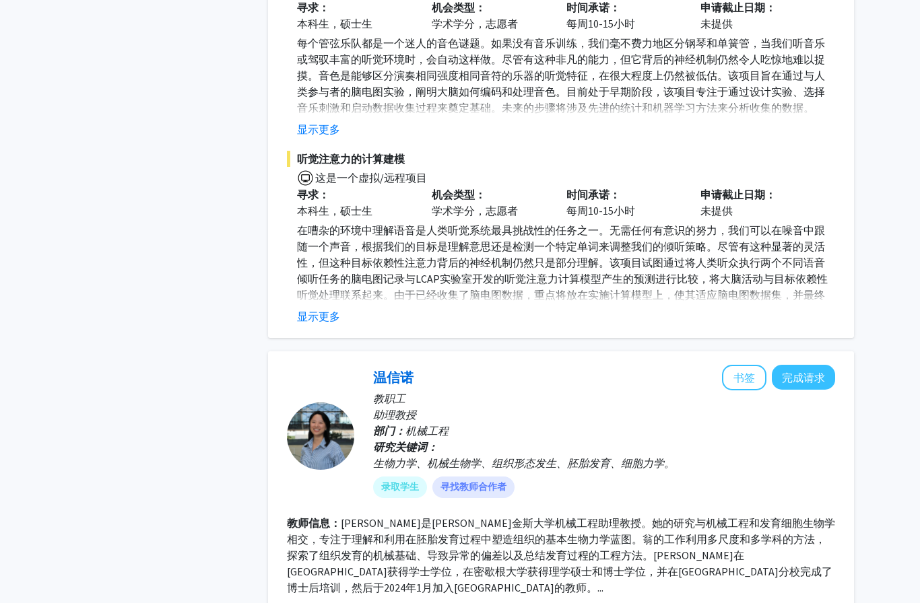
scroll to position [2398, 0]
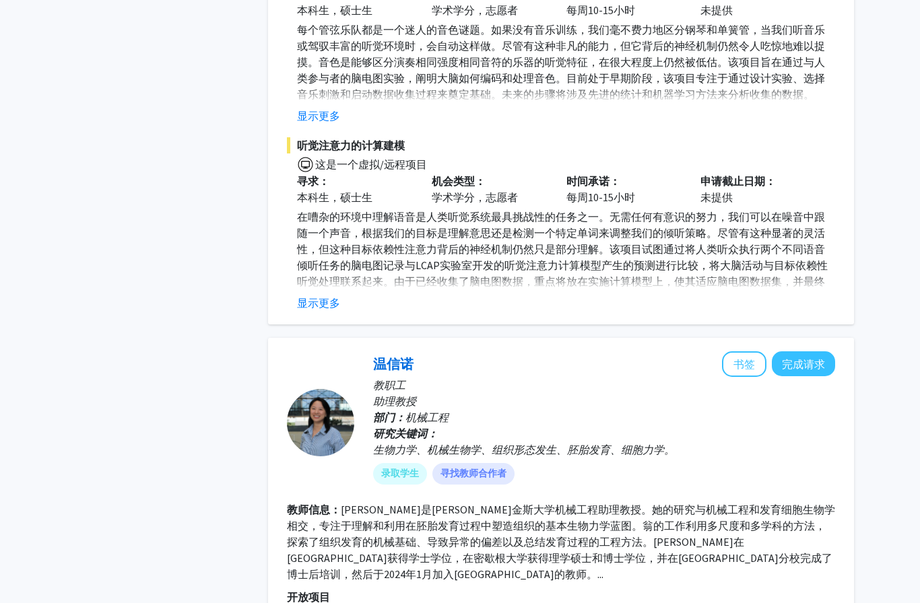
click at [304, 295] on button "显示更多" at bounding box center [318, 303] width 43 height 16
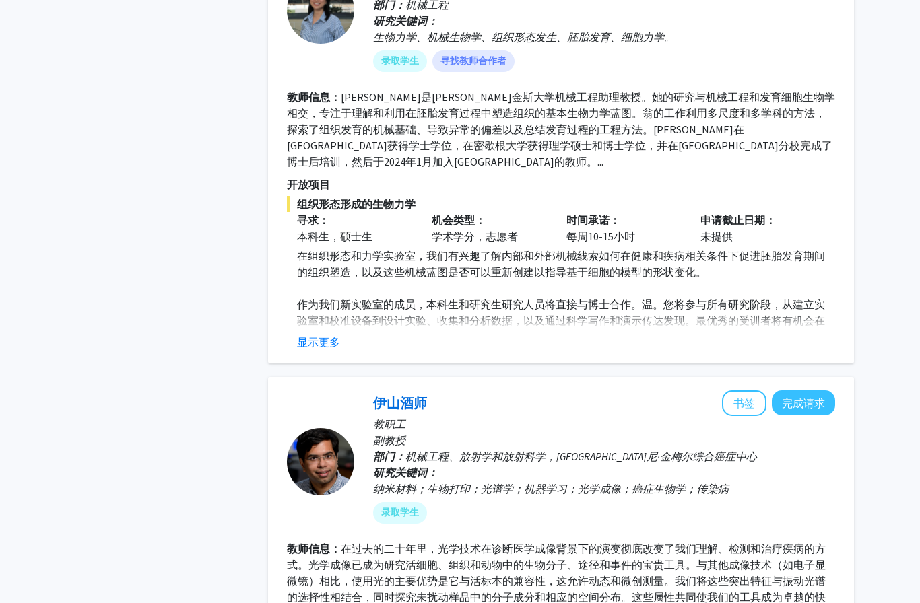
scroll to position [3180, 0]
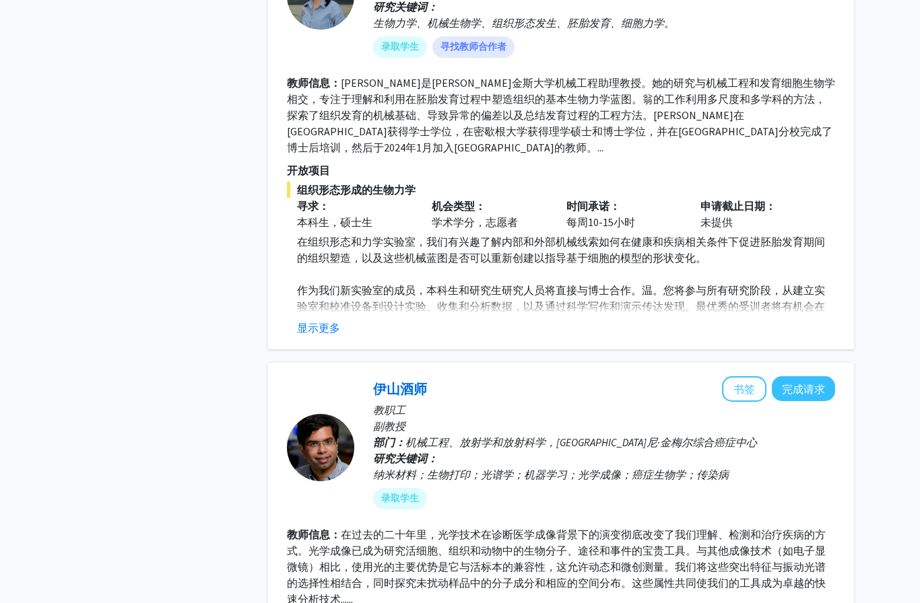
click at [312, 320] on button "显示更多" at bounding box center [318, 328] width 43 height 16
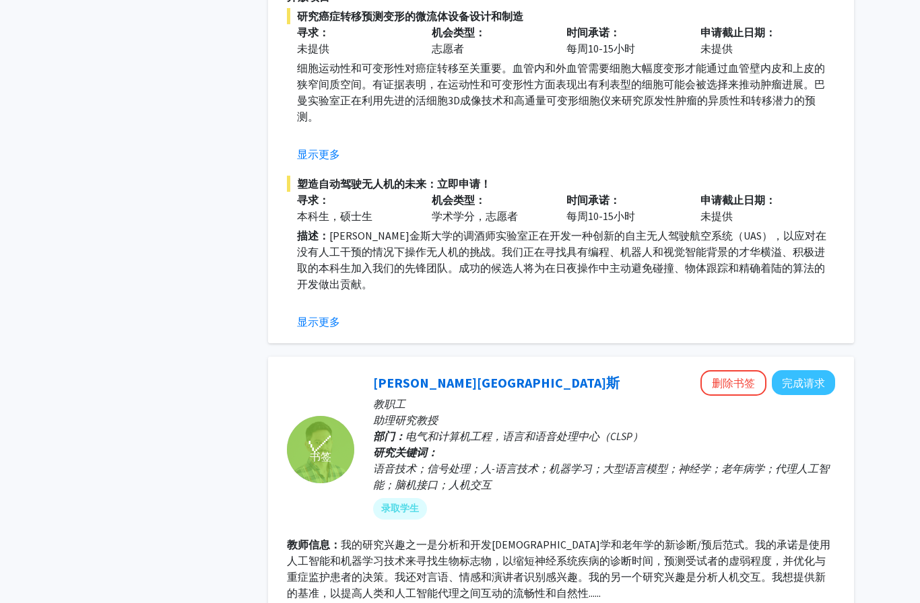
scroll to position [4179, 0]
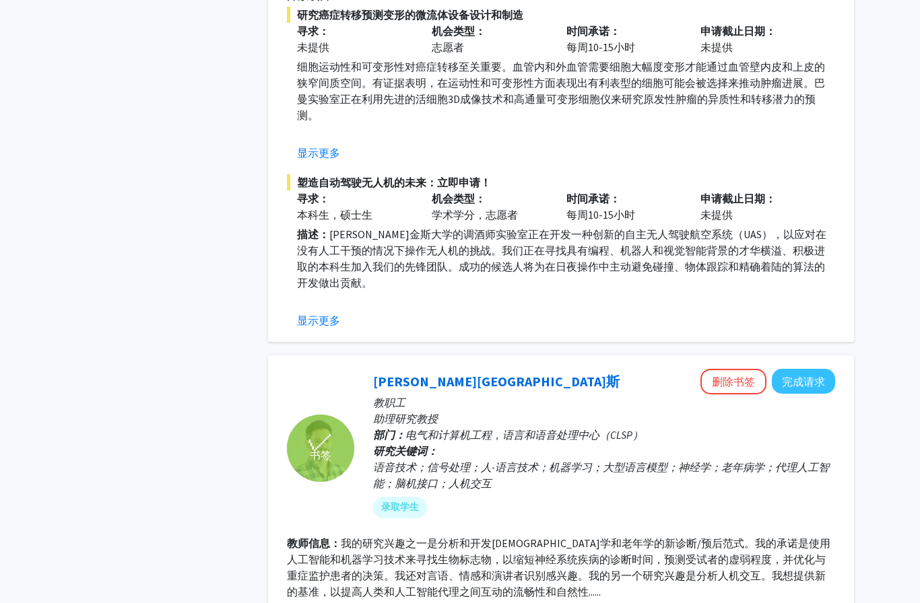
click at [306, 312] on button "显示更多" at bounding box center [318, 320] width 43 height 16
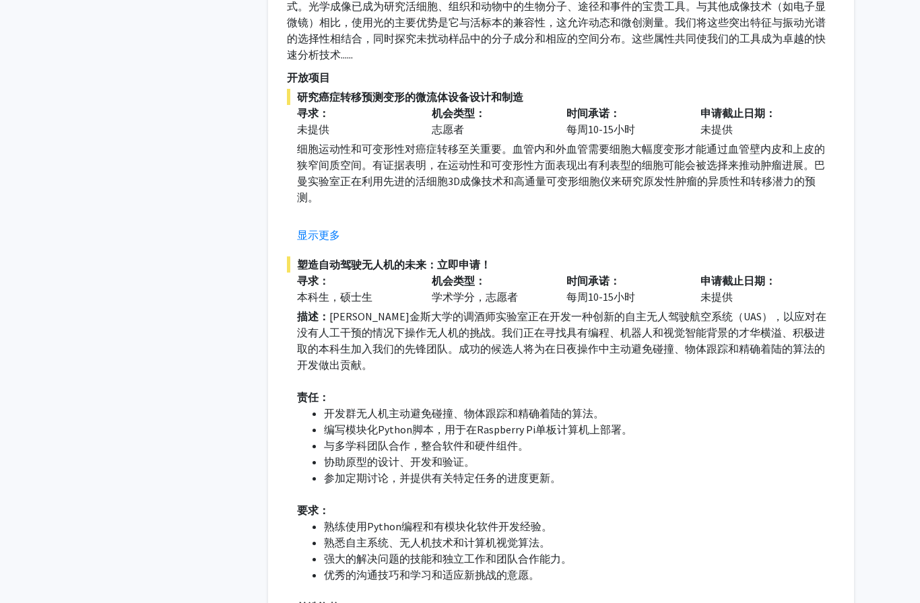
scroll to position [4096, 0]
click at [314, 228] on button "显示更多" at bounding box center [318, 236] width 43 height 16
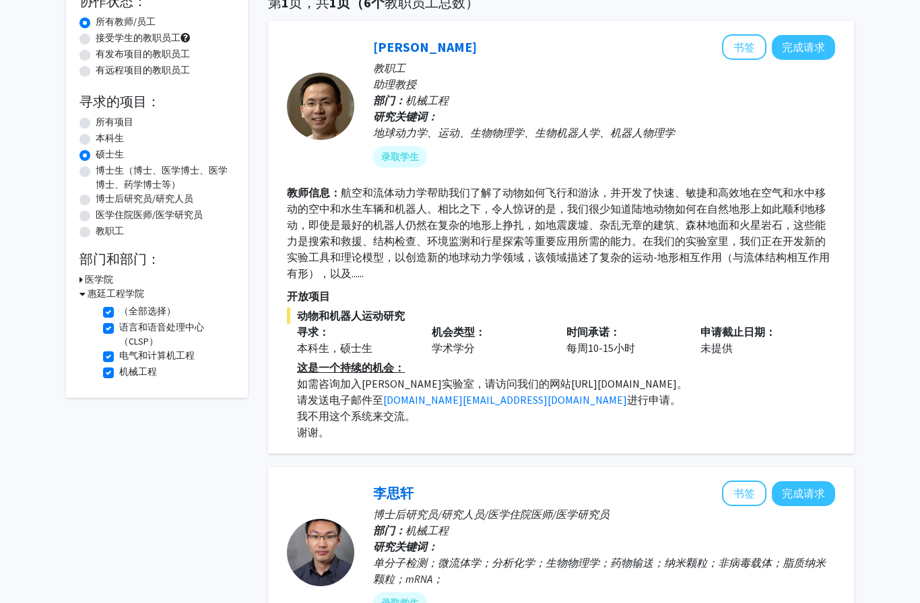
scroll to position [106, 0]
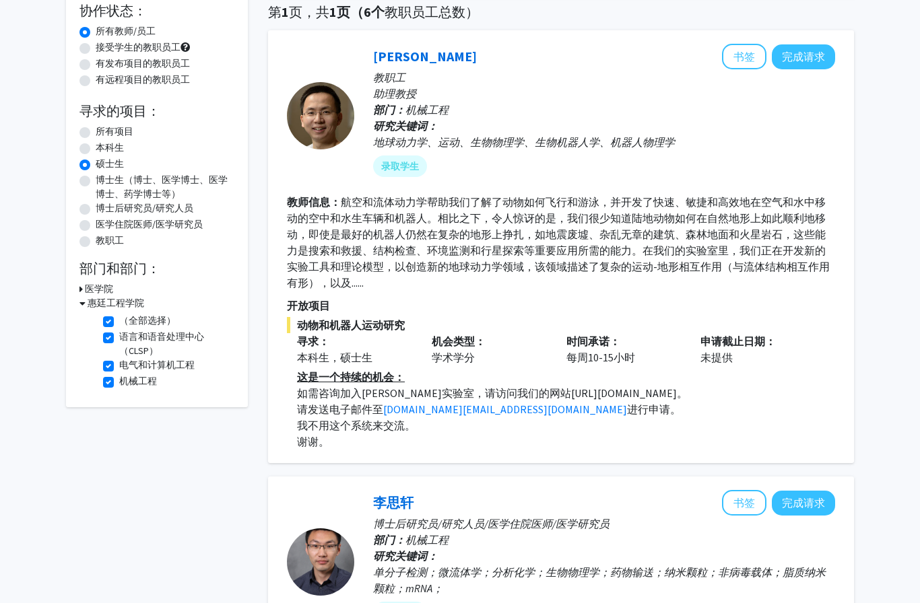
click at [90, 125] on div "所有项目" at bounding box center [156, 133] width 155 height 16
click at [96, 134] on label "所有项目" at bounding box center [115, 132] width 38 height 14
click at [96, 133] on input "所有项目" at bounding box center [100, 129] width 9 height 9
radio input "true"
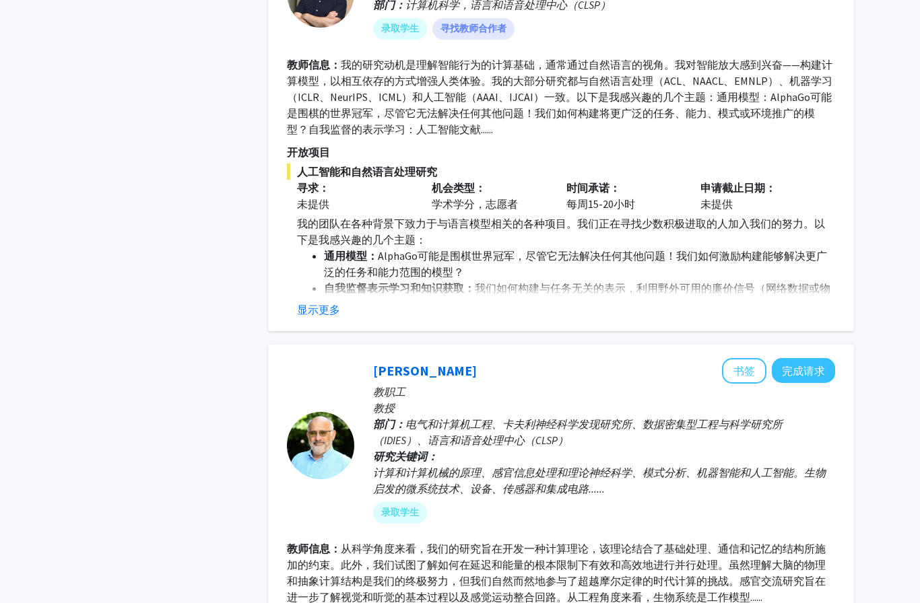
scroll to position [3512, 0]
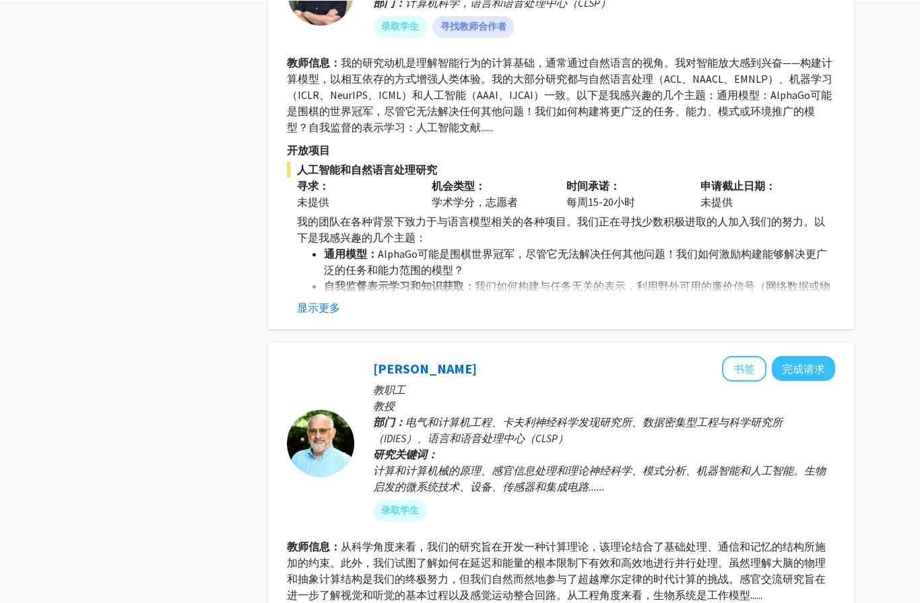
click at [298, 294] on fg-read-more "我的团队在各种背景下致力于与语言模型相关的各种项目。我们正在寻找少数积极进取的人加入我们的努力。以下是我感兴趣的几个主题： 通用模型： AlphaGo可能是围…" at bounding box center [561, 264] width 548 height 102
click at [308, 306] on button "显示更多" at bounding box center [318, 307] width 43 height 16
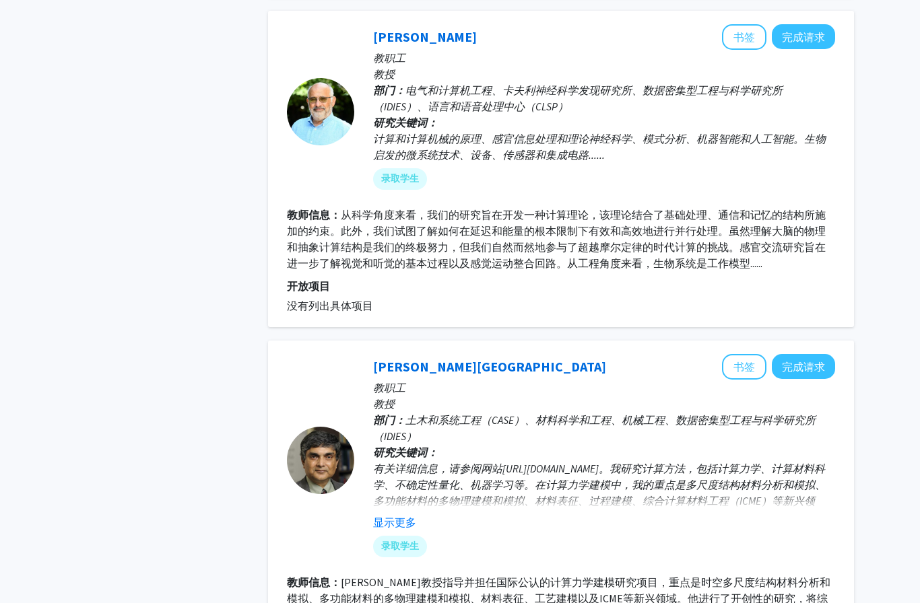
scroll to position [4009, 0]
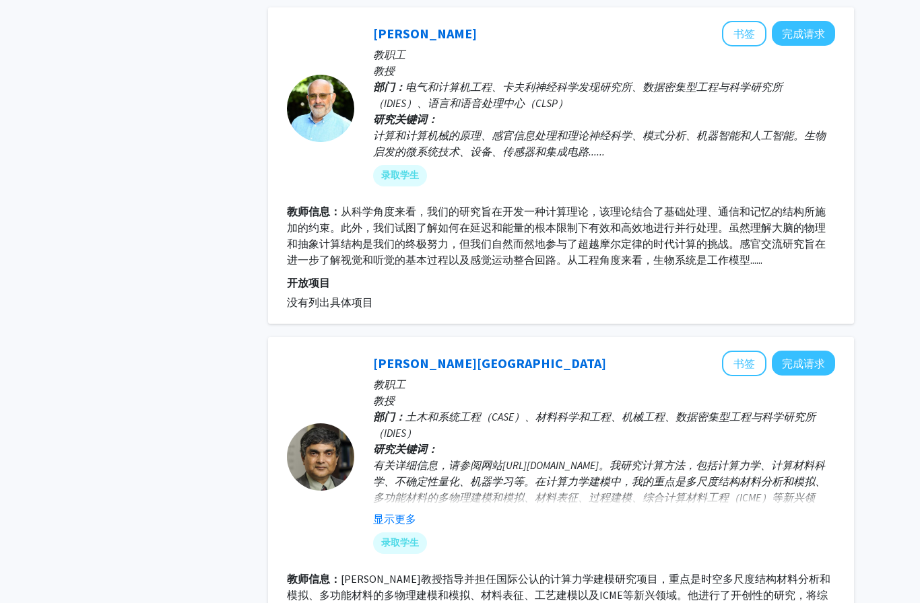
click at [302, 305] on span "没有列出具体项目" at bounding box center [330, 302] width 86 height 13
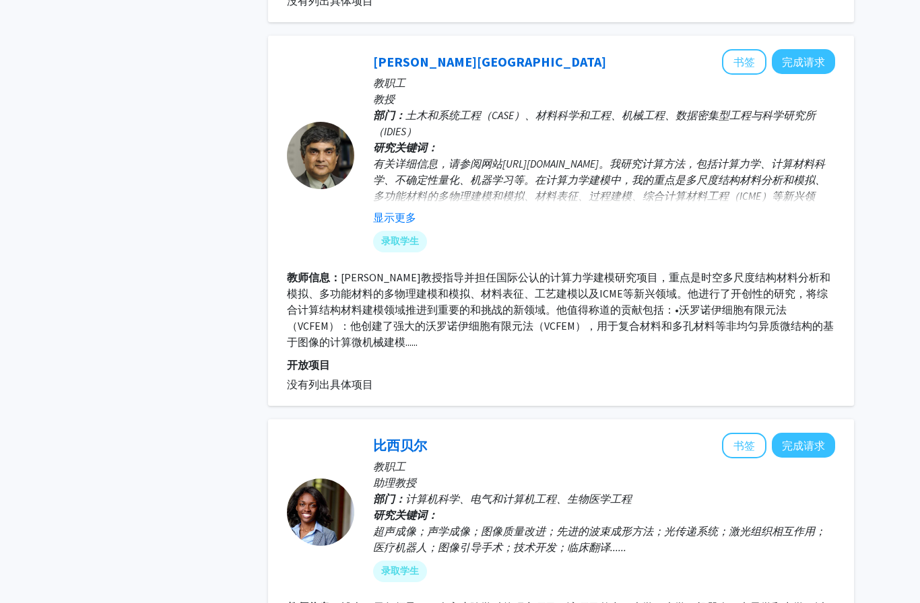
scroll to position [4311, 0]
click at [387, 213] on button "显示更多" at bounding box center [394, 217] width 43 height 16
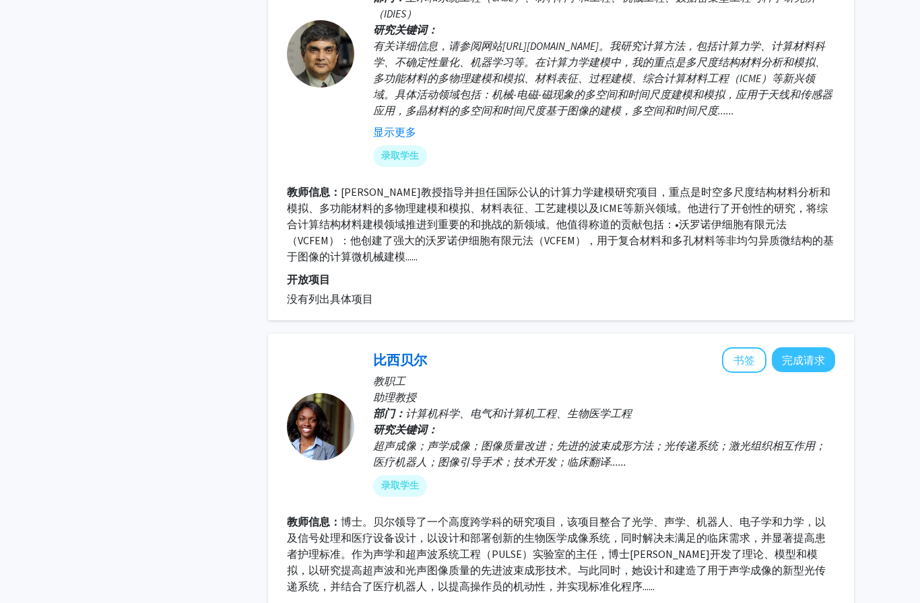
scroll to position [4436, 0]
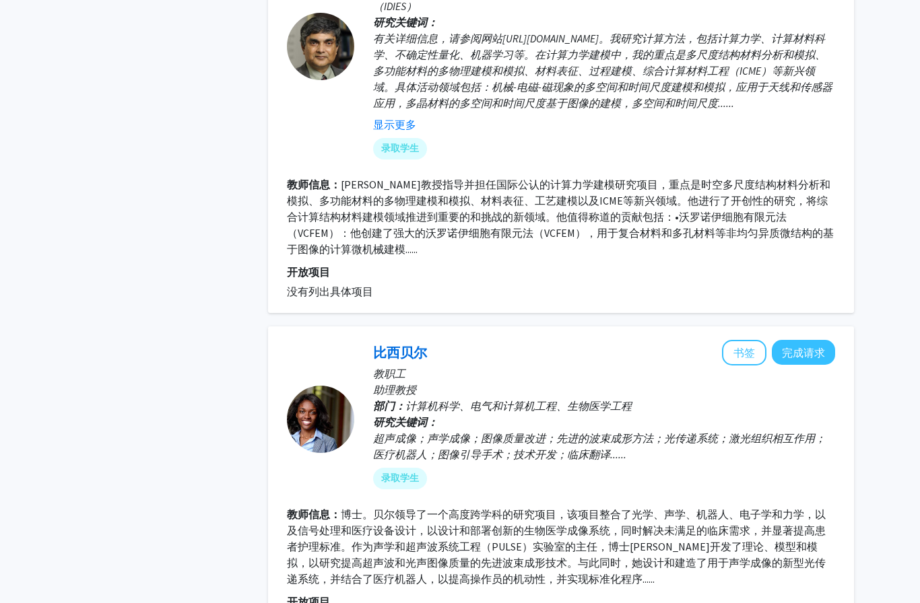
click at [309, 298] on fg-project-list "没有列出具体项目" at bounding box center [561, 292] width 548 height 16
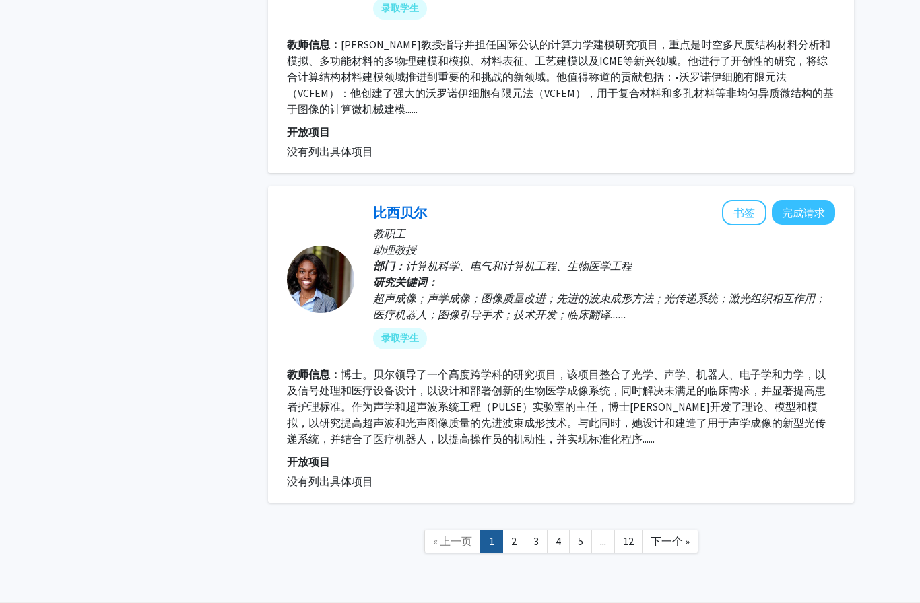
scroll to position [4575, 0]
click at [510, 538] on link "2" at bounding box center [513, 543] width 23 height 24
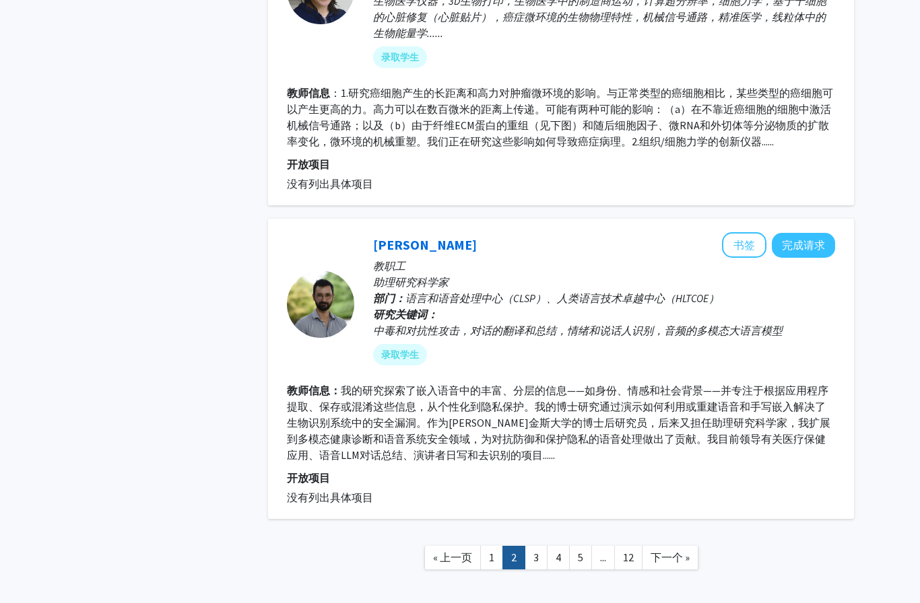
scroll to position [2795, 0]
click at [539, 547] on link "3" at bounding box center [536, 559] width 23 height 24
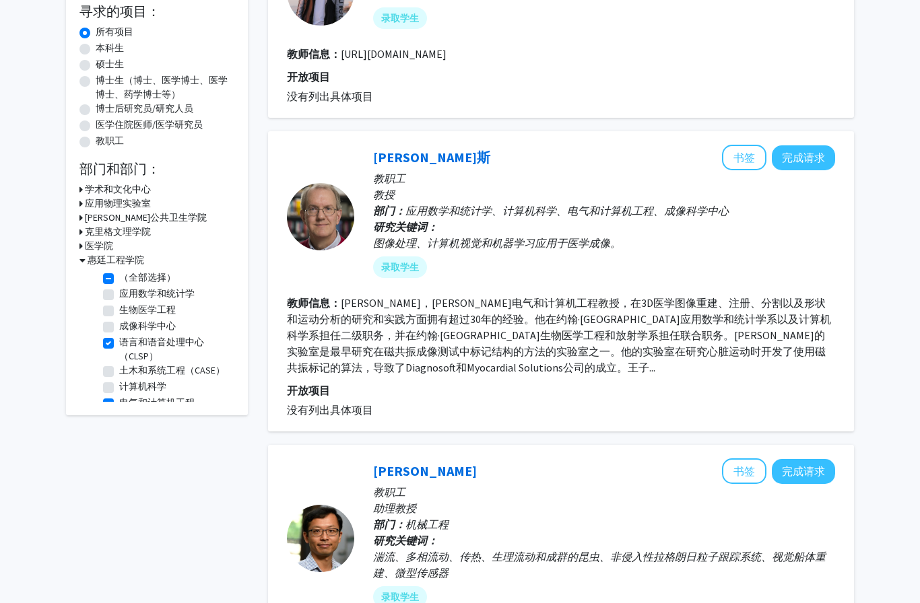
scroll to position [207, 0]
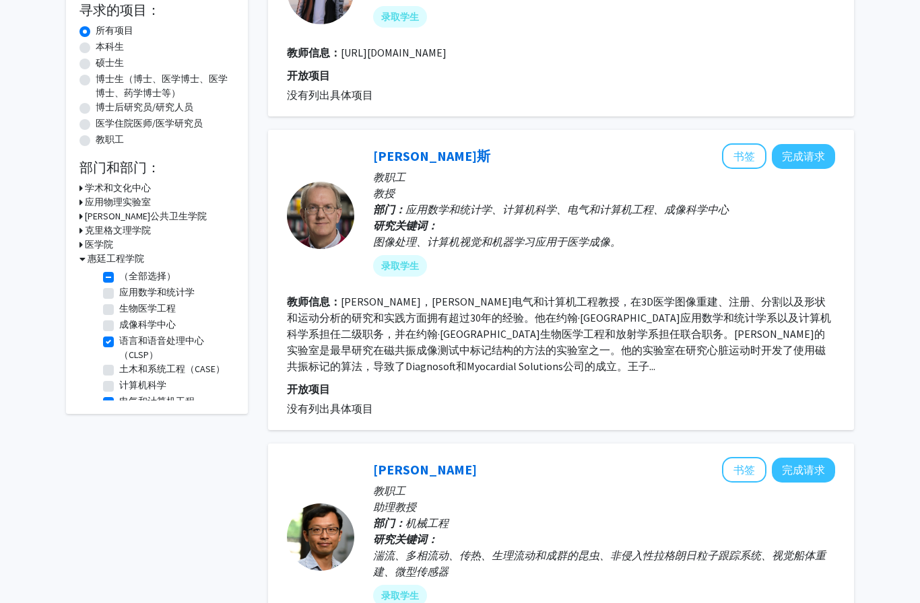
click at [831, 158] on button "完成请求" at bounding box center [803, 156] width 63 height 25
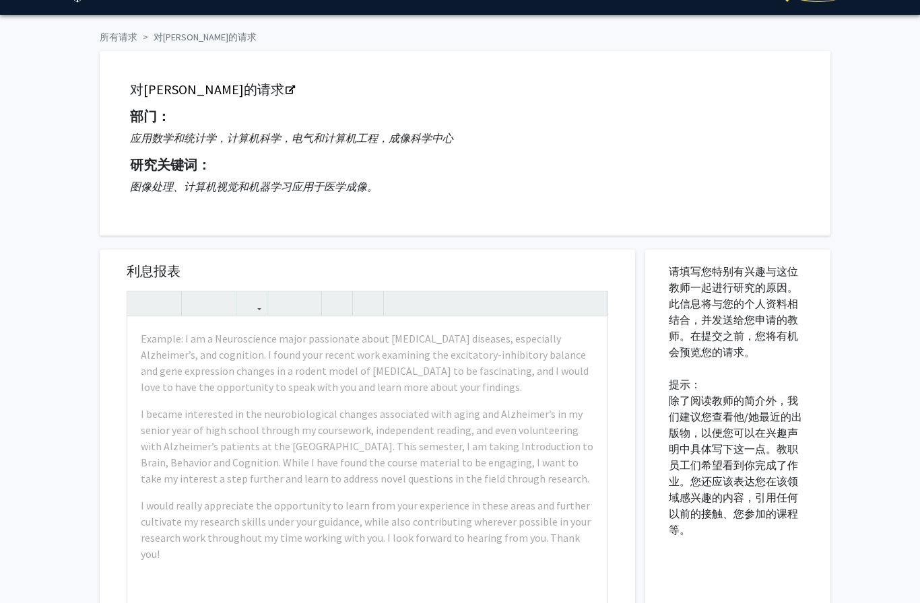
scroll to position [33, 0]
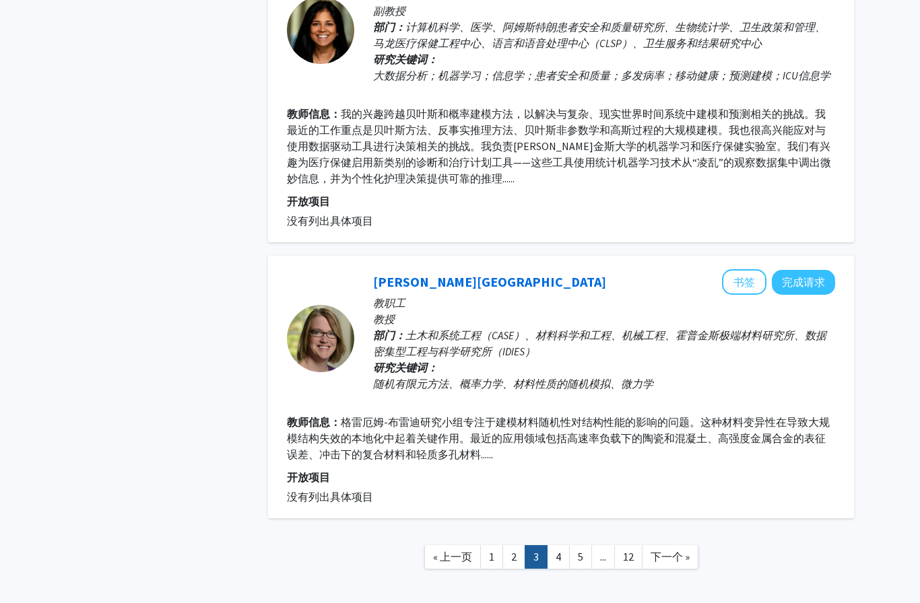
scroll to position [2401, 0]
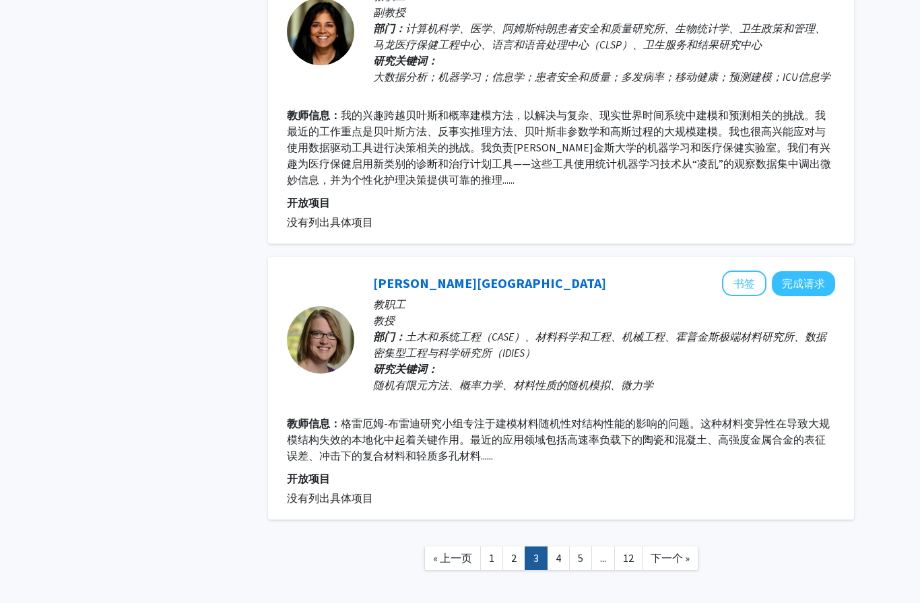
click at [555, 547] on link "4" at bounding box center [558, 559] width 23 height 24
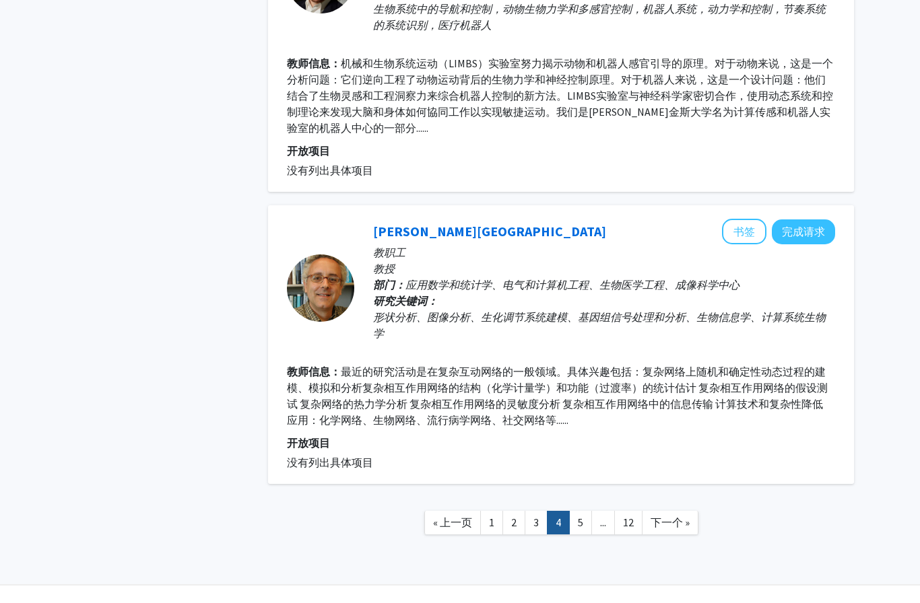
scroll to position [2331, 0]
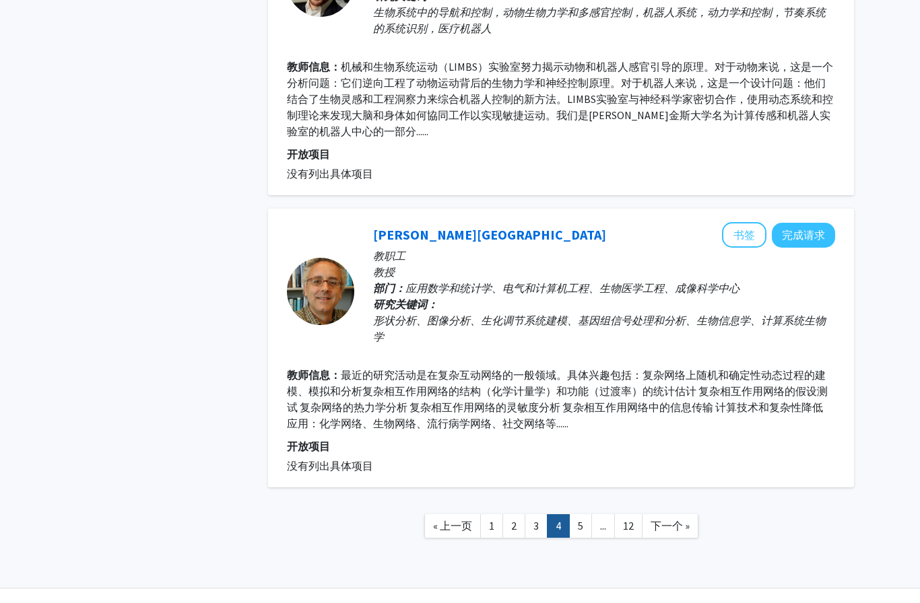
click at [584, 538] on link "5" at bounding box center [580, 526] width 23 height 24
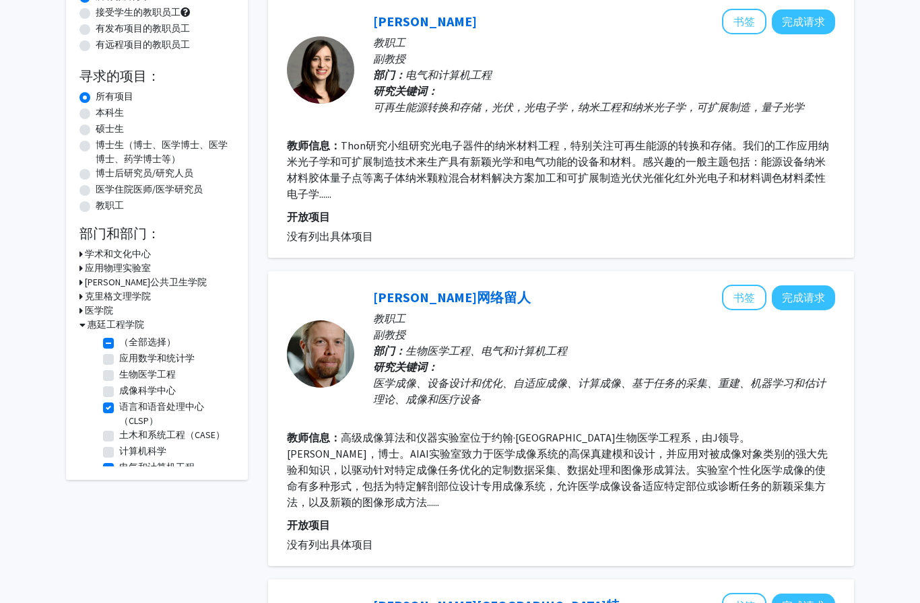
scroll to position [141, 0]
click at [119, 373] on label "生物医学工程" at bounding box center [147, 374] width 57 height 14
click at [119, 373] on input "生物医学工程" at bounding box center [123, 371] width 9 height 9
checkbox input "true"
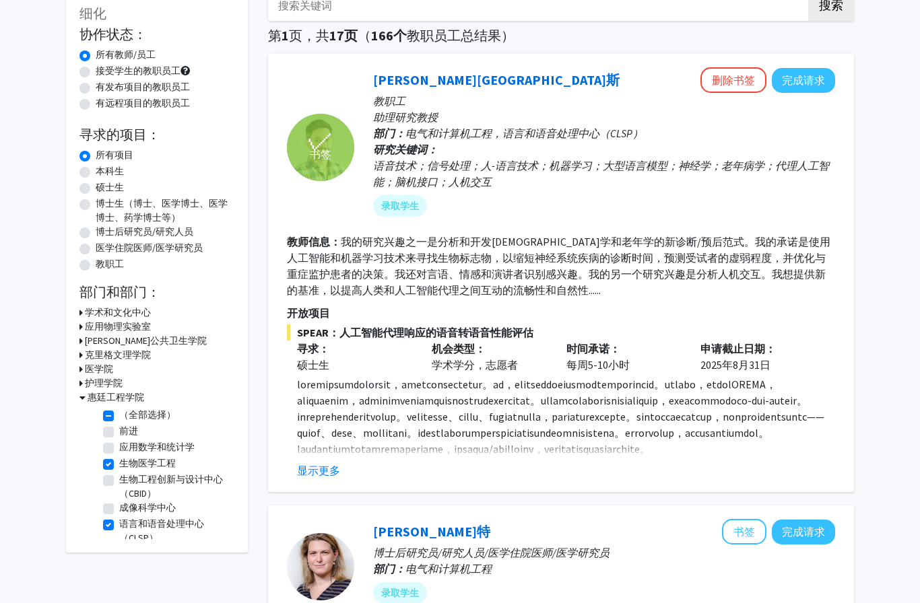
scroll to position [86, 0]
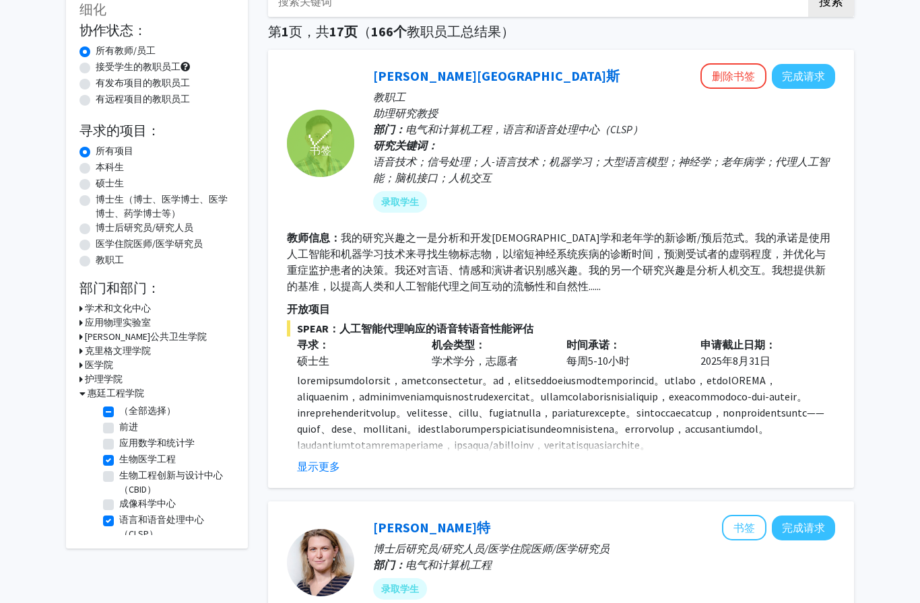
click at [119, 516] on label "语言和语音处理中心（CLSP）" at bounding box center [175, 527] width 112 height 28
click at [119, 516] on input "语言和语音处理中心（CLSP）" at bounding box center [123, 517] width 9 height 9
checkbox input "false"
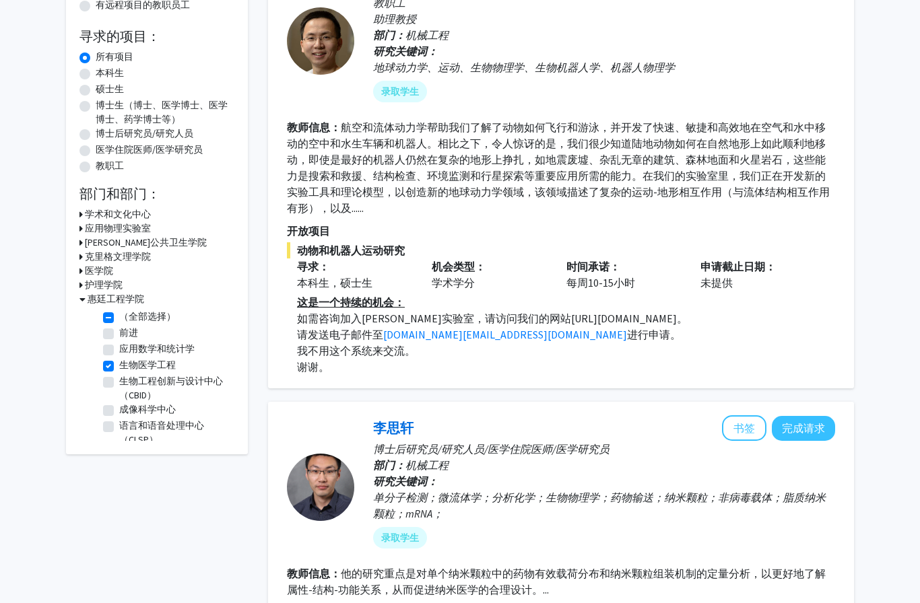
scroll to position [172, 0]
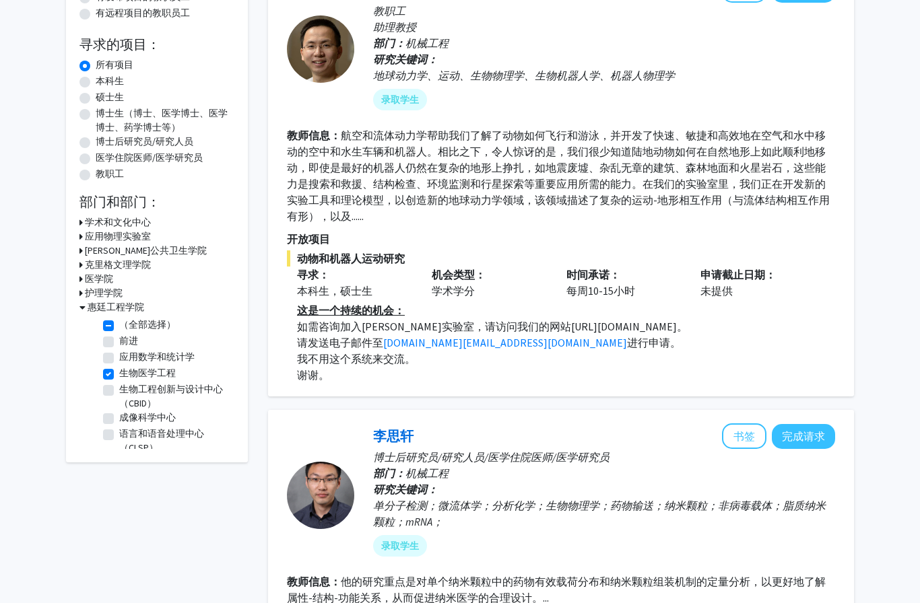
click at [82, 302] on icon at bounding box center [82, 307] width 6 height 14
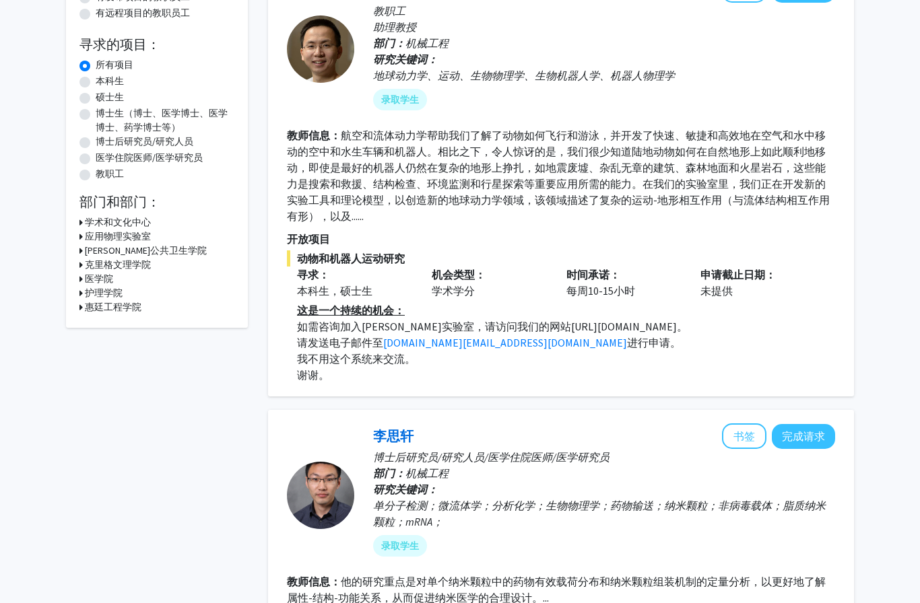
click at [82, 300] on icon at bounding box center [80, 307] width 3 height 14
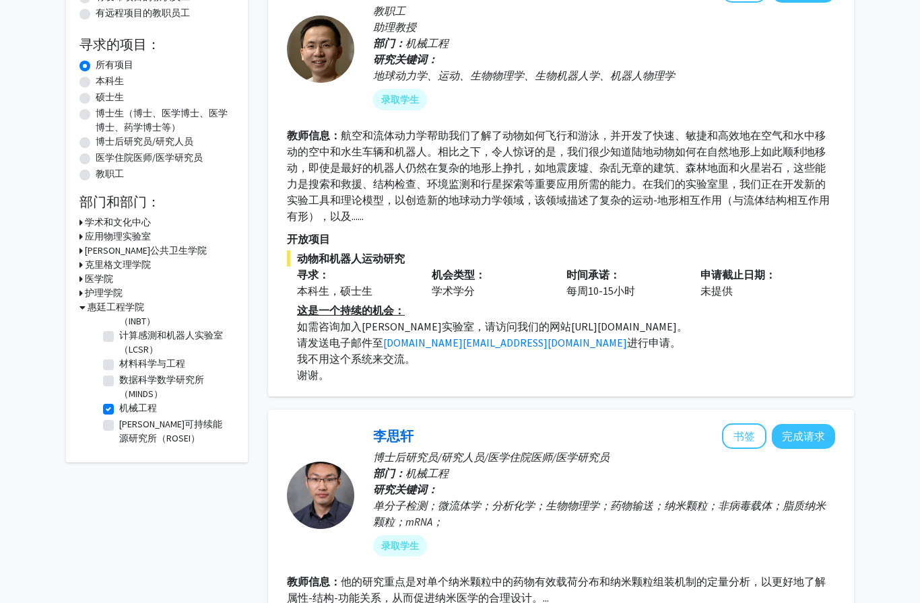
scroll to position [268, 0]
click at [119, 409] on label "机械工程" at bounding box center [138, 408] width 38 height 14
click at [119, 409] on input "机械工程" at bounding box center [123, 405] width 9 height 9
checkbox input "false"
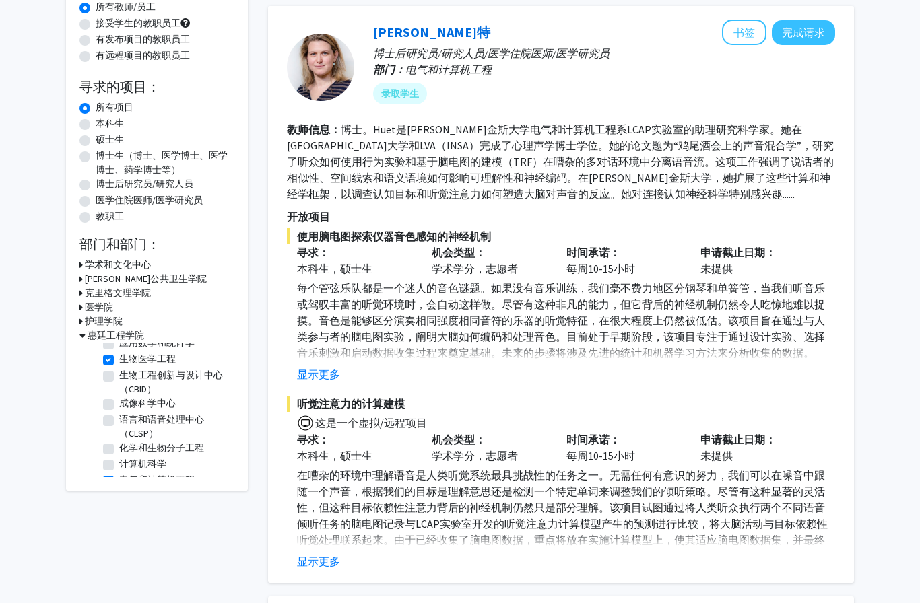
scroll to position [45, 0]
click at [119, 401] on label "成像科学中心" at bounding box center [147, 401] width 57 height 14
click at [119, 401] on input "成像科学中心" at bounding box center [123, 398] width 9 height 9
checkbox input "true"
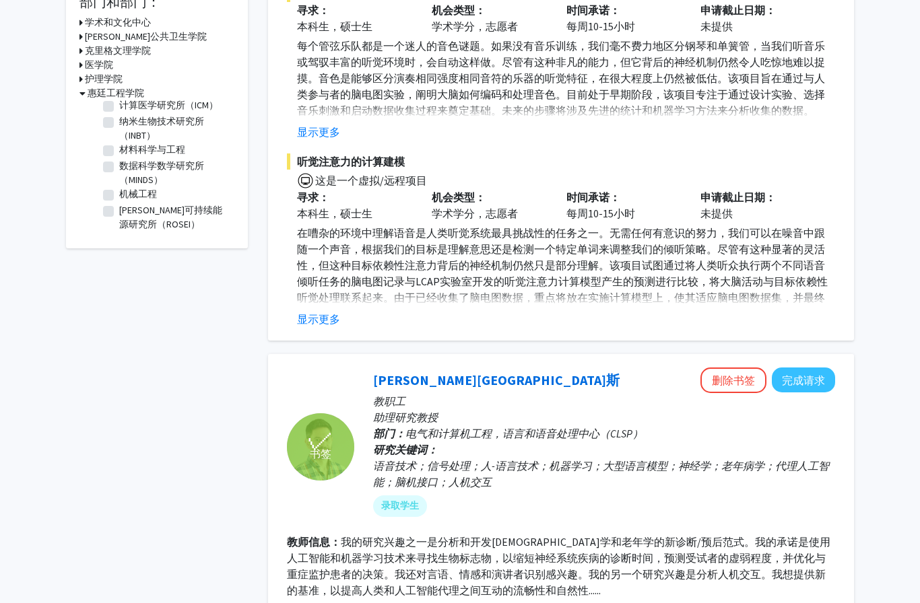
scroll to position [378, 0]
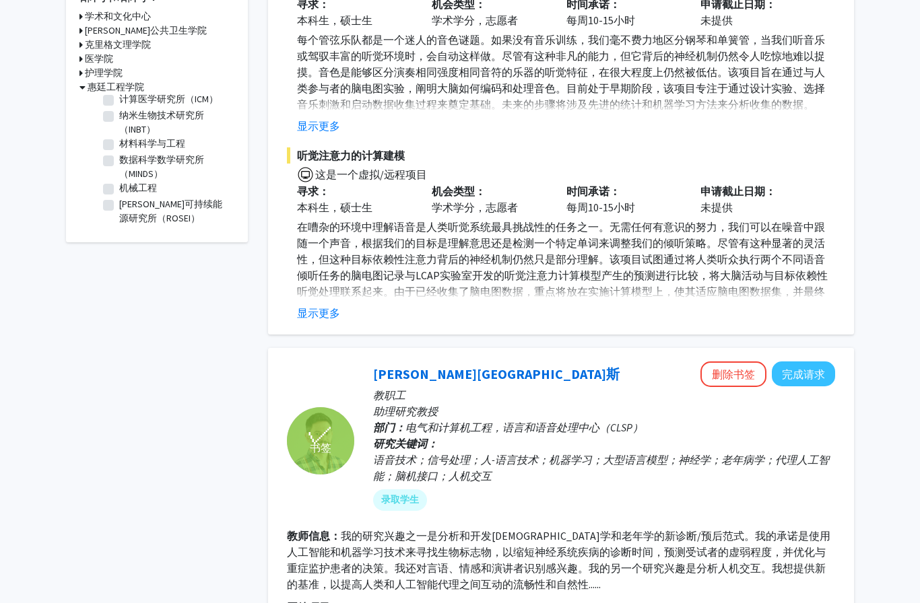
click at [318, 314] on button "显示更多" at bounding box center [318, 313] width 43 height 16
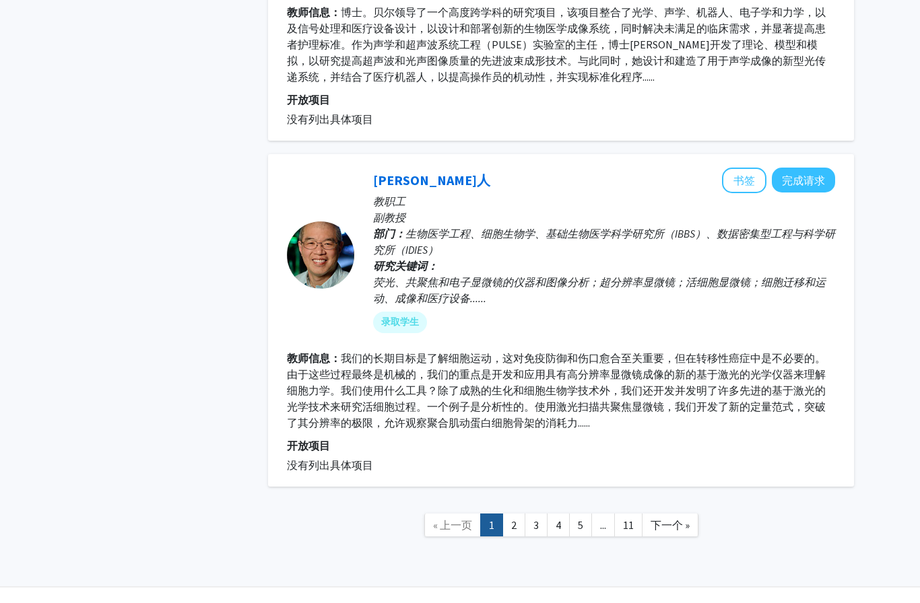
scroll to position [3543, 0]
click at [520, 538] on link "2" at bounding box center [513, 526] width 23 height 24
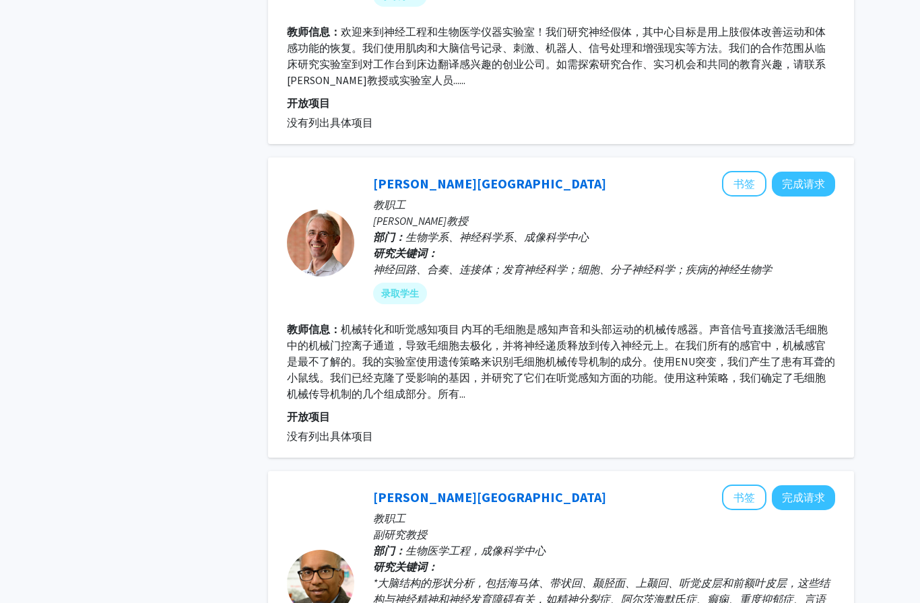
scroll to position [1578, 0]
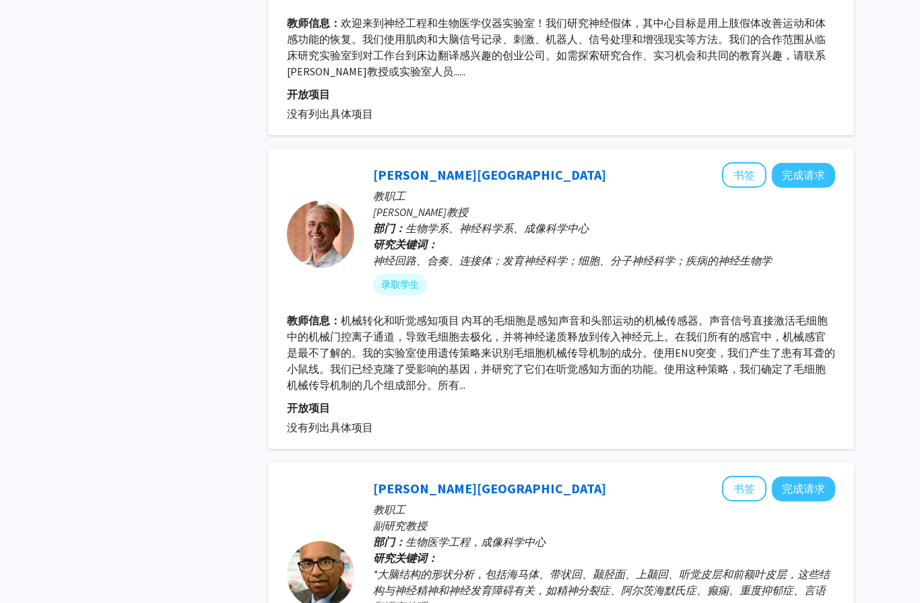
click at [402, 149] on div "[PERSON_NAME] 书签 完成请求 教职工 [PERSON_NAME]教授 部门： 生物学系、神经科学系、成像科学中心 研究关键词： 神经回路、合奏、…" at bounding box center [561, 299] width 586 height 300
click at [400, 166] on link "[PERSON_NAME][GEOGRAPHIC_DATA]" at bounding box center [489, 174] width 233 height 17
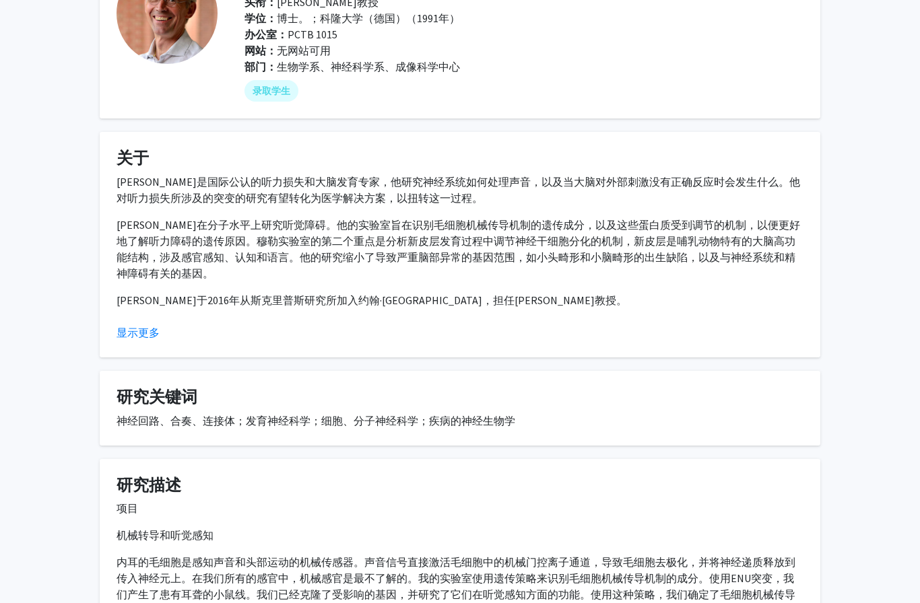
scroll to position [114, 0]
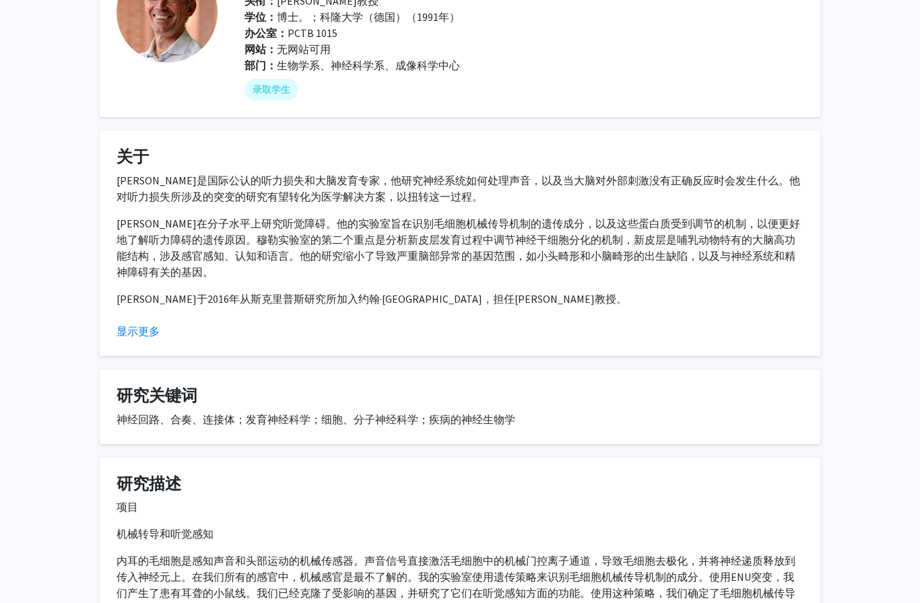
click at [127, 335] on button "显示更多" at bounding box center [137, 331] width 43 height 16
click at [137, 330] on button "显示更多" at bounding box center [137, 331] width 43 height 16
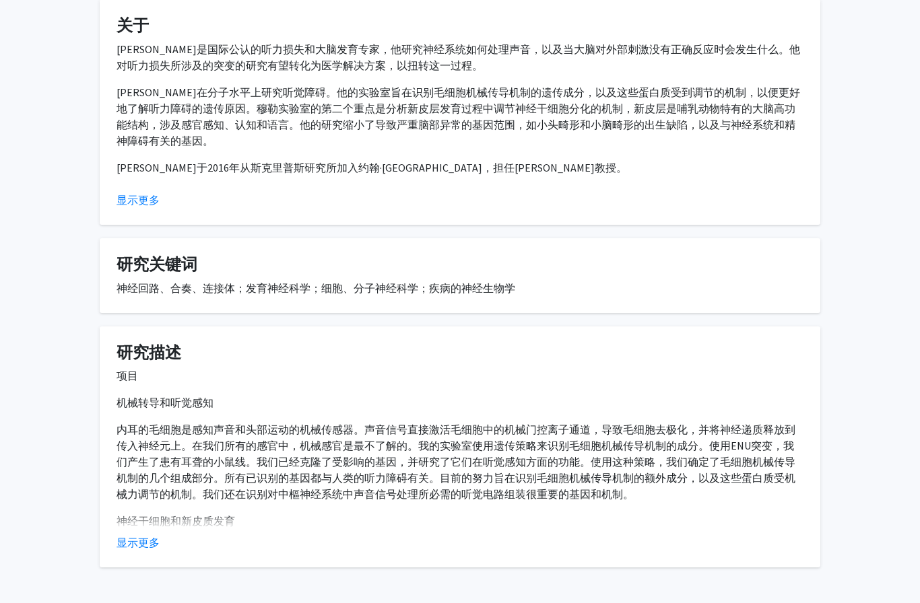
scroll to position [243, 0]
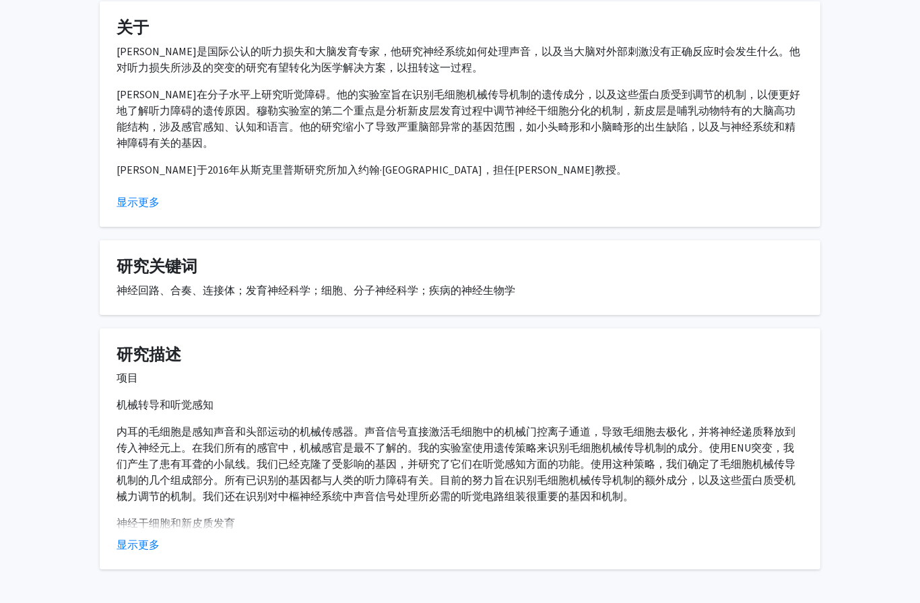
click at [132, 541] on button "显示更多" at bounding box center [137, 545] width 43 height 16
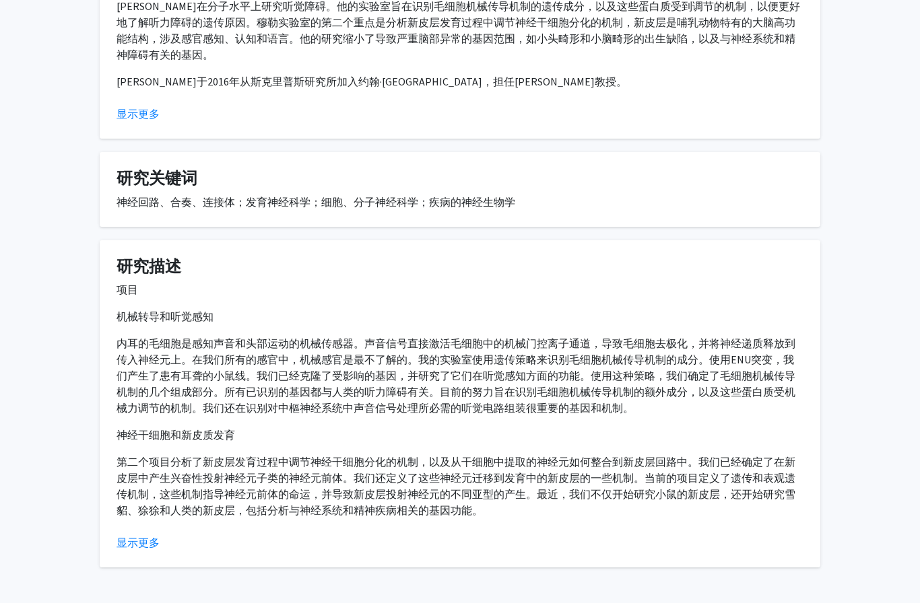
scroll to position [329, 0]
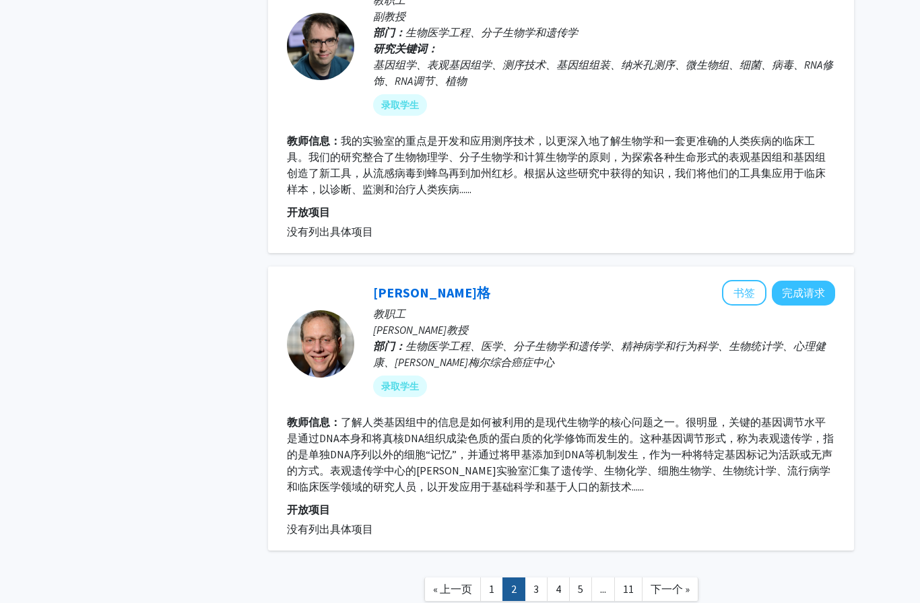
scroll to position [2768, 0]
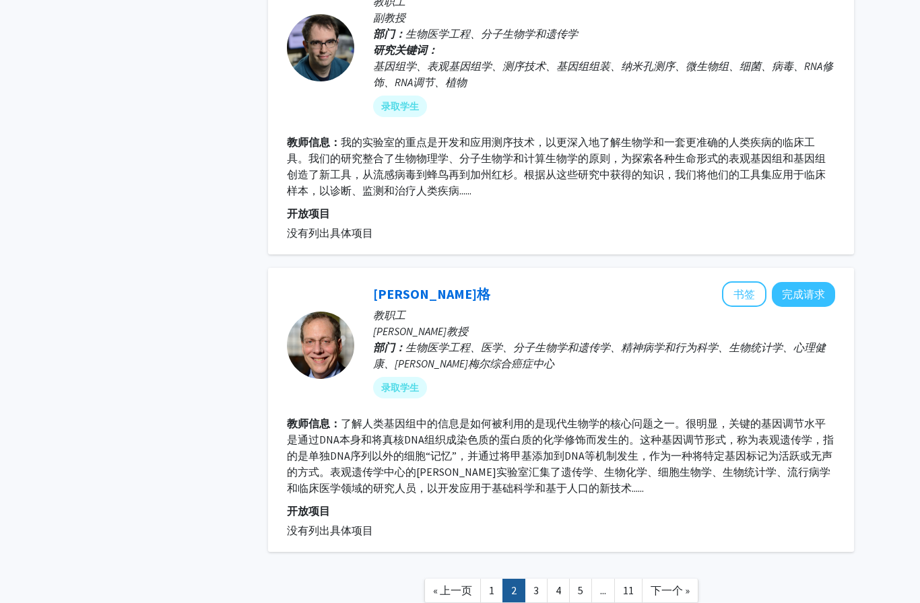
click at [534, 579] on link "3" at bounding box center [536, 591] width 23 height 24
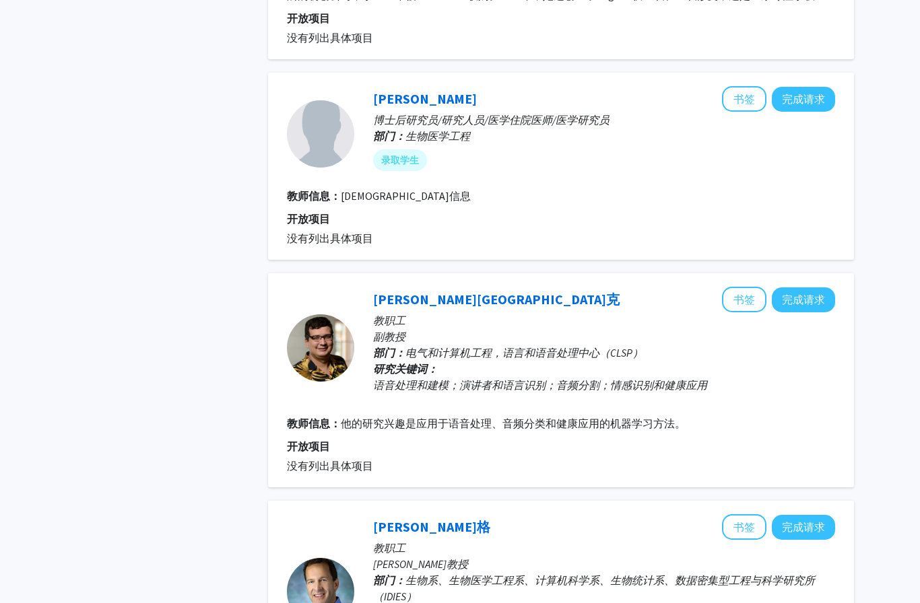
scroll to position [920, 0]
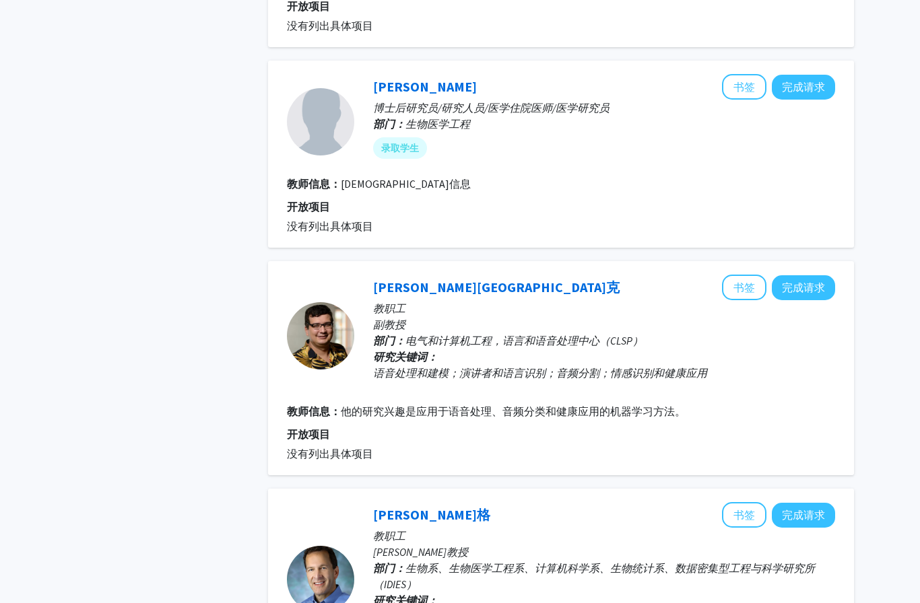
click at [393, 78] on link "[PERSON_NAME]" at bounding box center [425, 86] width 104 height 17
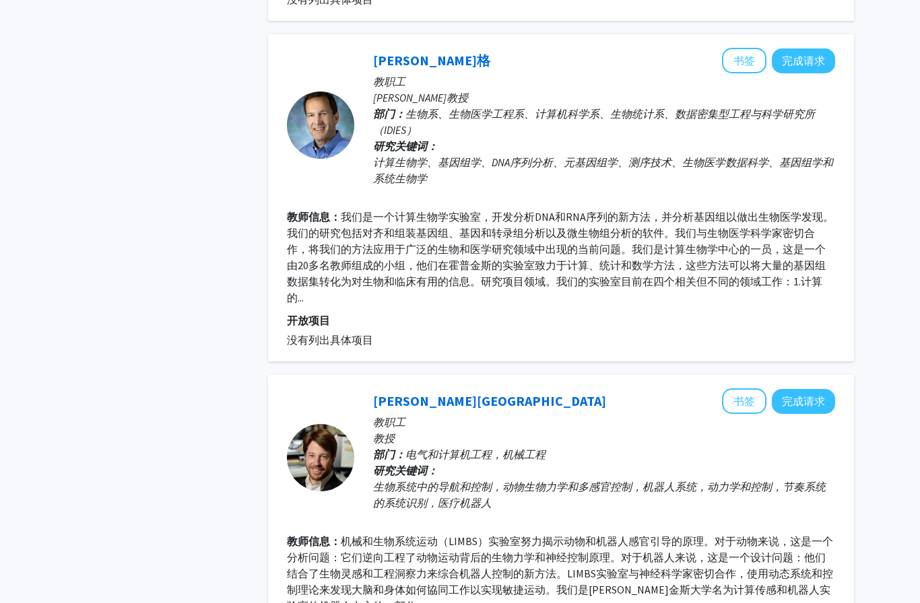
scroll to position [1373, 0]
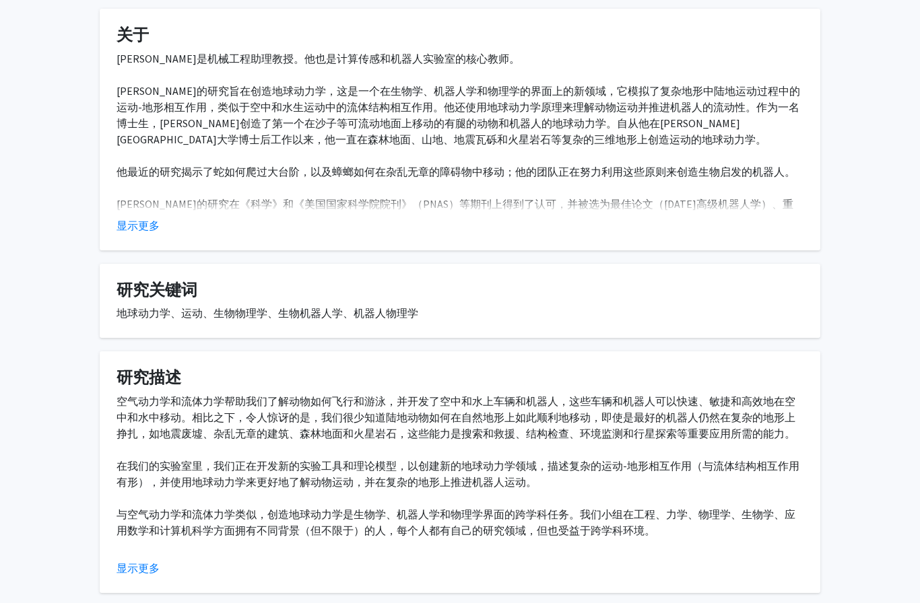
click at [129, 225] on button "显示更多" at bounding box center [137, 226] width 43 height 16
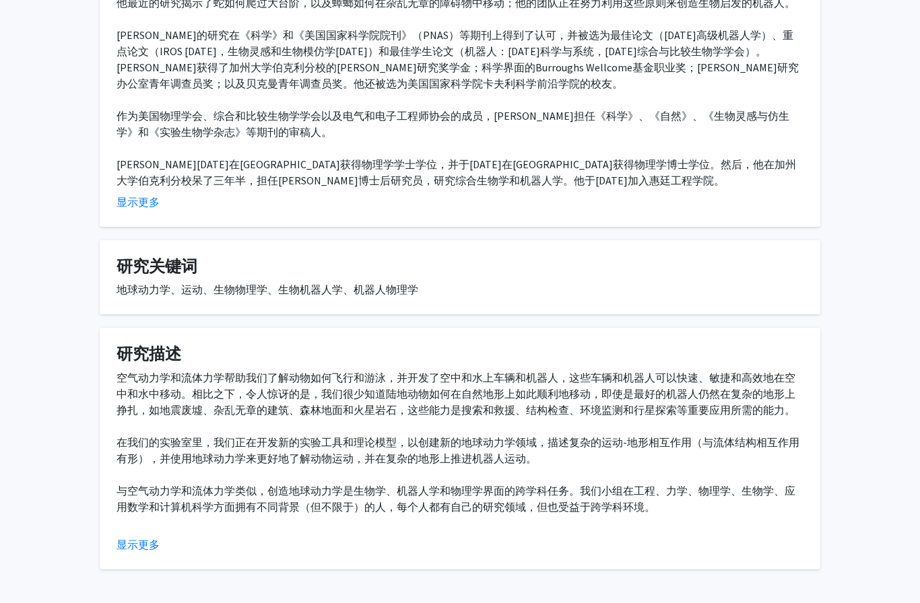
scroll to position [609, 0]
click at [126, 544] on button "显示更多" at bounding box center [137, 545] width 43 height 16
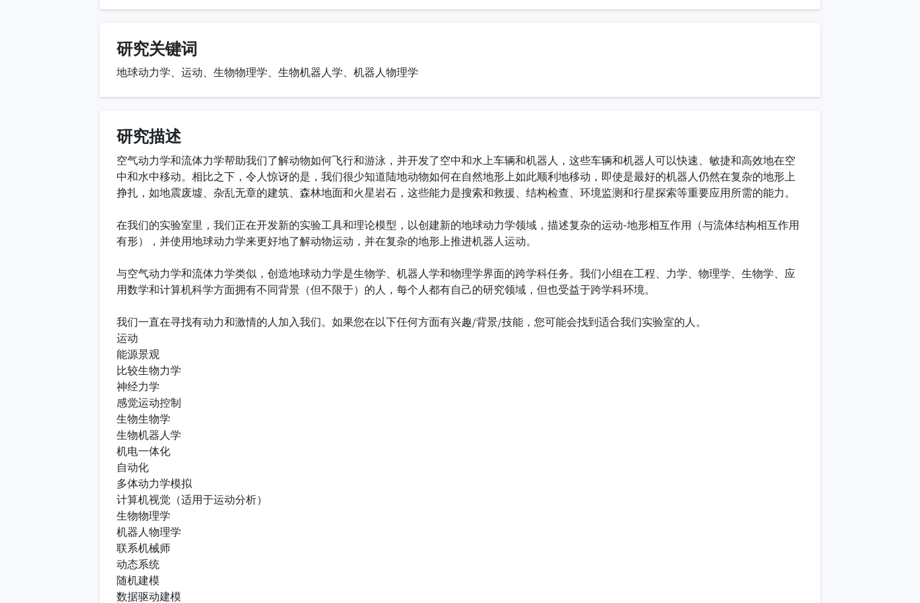
scroll to position [830, 0]
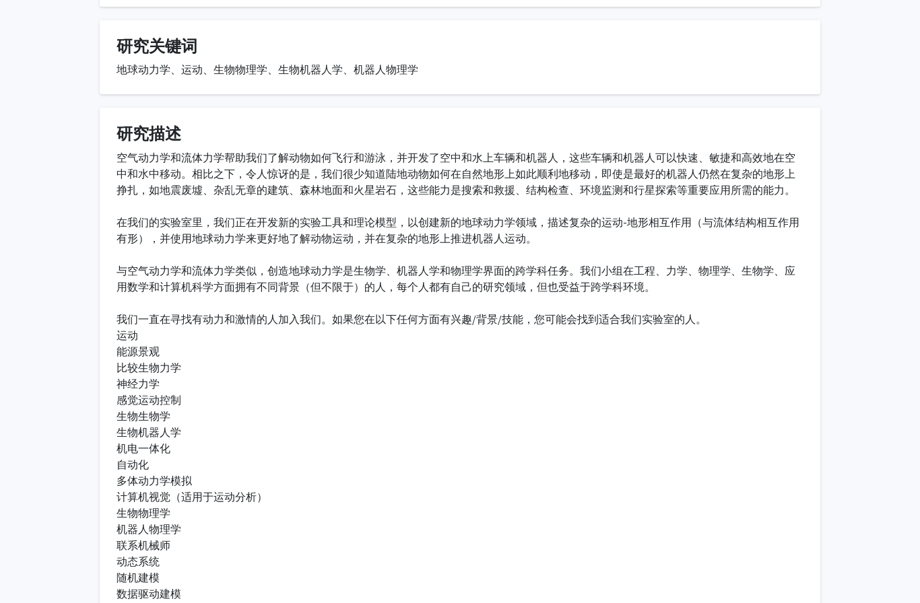
click at [137, 603] on button "显示更多" at bounding box center [137, 615] width 43 height 16
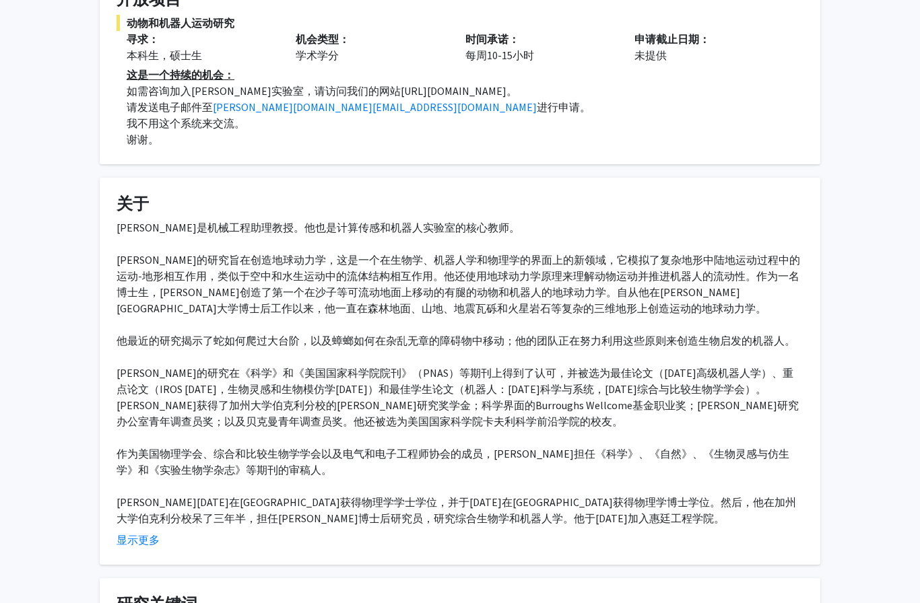
scroll to position [189, 0]
